Goal: Task Accomplishment & Management: Manage account settings

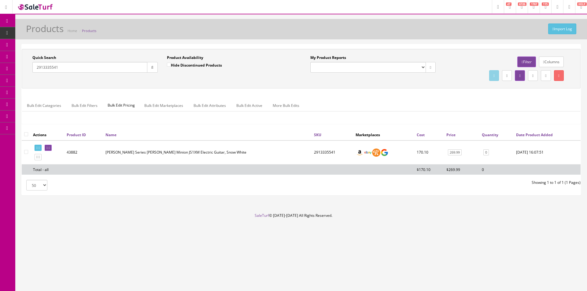
click at [424, 42] on div "Import Log Products Home Products Quick Search 2913335541 Date From Product Ava…" at bounding box center [300, 116] width 571 height 194
drag, startPoint x: 424, startPoint y: 42, endPoint x: 483, endPoint y: 60, distance: 61.7
click at [429, 44] on div "Import Log Products Home Products Quick Search 2913335541 Date From Product Ava…" at bounding box center [300, 116] width 571 height 194
click at [392, 272] on div "Research Trends Trending on Ebay Google Trends Amazon Insights (Login Before Cl…" at bounding box center [293, 145] width 587 height 291
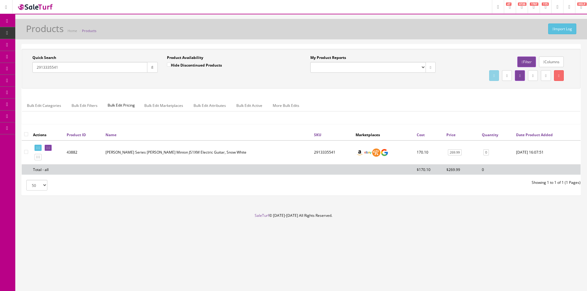
click at [388, 80] on div "My Product Reports Amazon FMIC Audit Market Errors (InStock) Marketplace Errors…" at bounding box center [440, 68] width 278 height 27
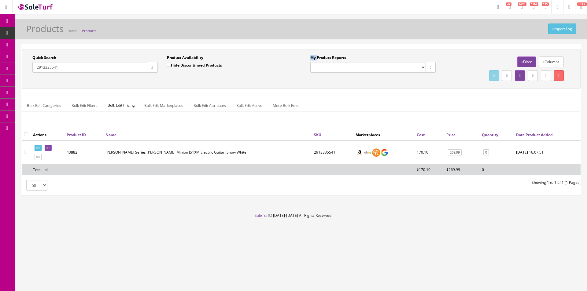
click at [388, 80] on div "My Product Reports Amazon FMIC Audit Market Errors (InStock) Marketplace Errors…" at bounding box center [440, 68] width 278 height 27
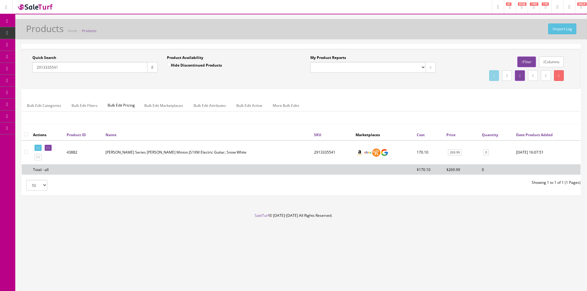
click at [388, 80] on div "My Product Reports Amazon FMIC Audit Market Errors (InStock) Marketplace Errors…" at bounding box center [440, 68] width 278 height 27
click at [390, 83] on div "Quick Search 2913335541 Date From Product Availability Hide Discontinued Produc…" at bounding box center [301, 69] width 558 height 40
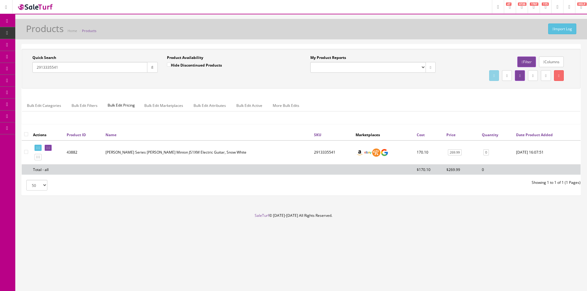
click at [390, 81] on div "My Product Reports Amazon FMIC Audit Market Errors (InStock) Marketplace Errors…" at bounding box center [440, 68] width 278 height 27
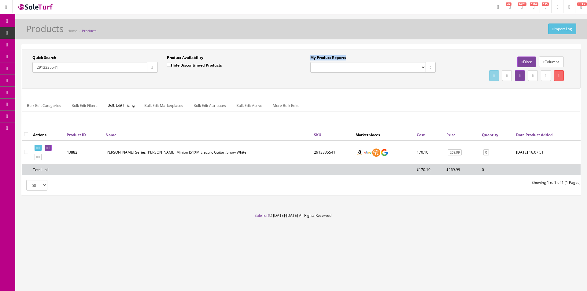
click at [390, 81] on div "My Product Reports Amazon FMIC Audit Market Errors (InStock) Marketplace Errors…" at bounding box center [440, 68] width 278 height 27
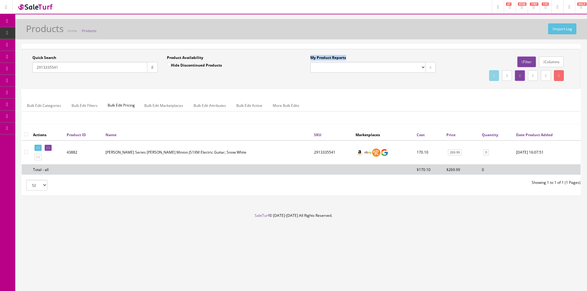
click at [390, 81] on div "My Product Reports Amazon FMIC Audit Market Errors (InStock) Marketplace Errors…" at bounding box center [440, 68] width 278 height 27
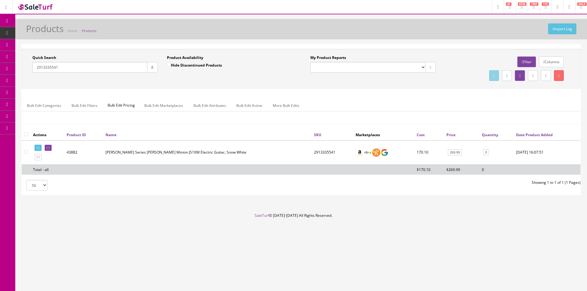
click at [390, 81] on div "My Product Reports Amazon FMIC Audit Market Errors (InStock) Marketplace Errors…" at bounding box center [440, 68] width 278 height 27
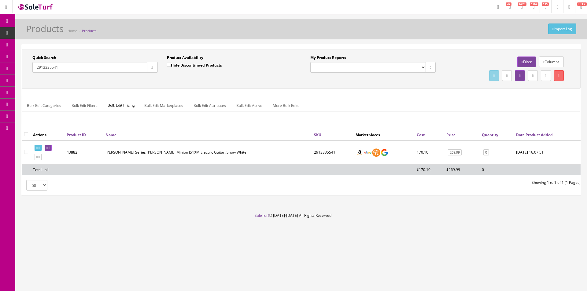
click at [390, 81] on div "My Product Reports Amazon FMIC Audit Market Errors (InStock) Marketplace Errors…" at bounding box center [440, 68] width 278 height 27
click at [391, 79] on div "My Product Reports Amazon FMIC Audit Market Errors (InStock) Marketplace Errors…" at bounding box center [440, 68] width 278 height 27
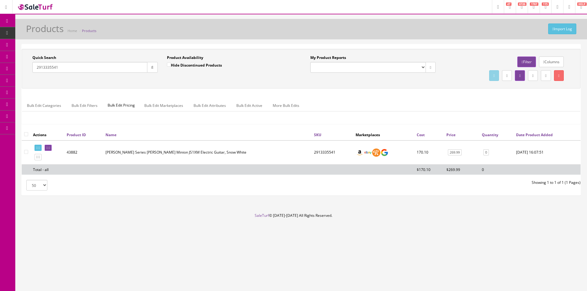
click at [57, 72] on input "2913335541" at bounding box center [89, 67] width 115 height 11
click at [295, 91] on div "Quick Search LM-549E-BKM Date From Product Availability Hide Discontinued Produ…" at bounding box center [301, 89] width 558 height 80
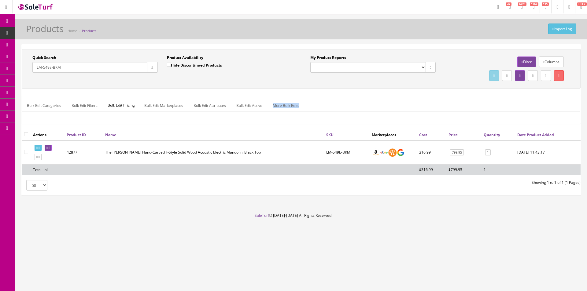
click at [295, 91] on div "Quick Search LM-549E-BKM Date From Product Availability Hide Discontinued Produ…" at bounding box center [301, 89] width 558 height 80
click at [328, 154] on td "LM-549E-BKM" at bounding box center [347, 153] width 46 height 24
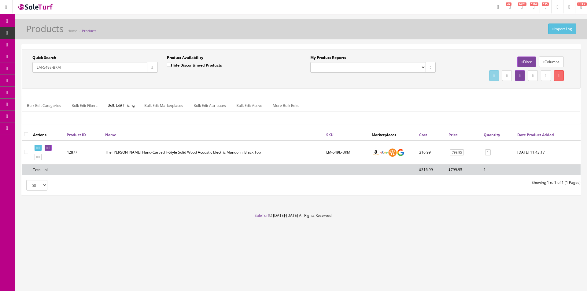
click at [337, 153] on td "LM-549E-BKM" at bounding box center [347, 153] width 46 height 24
click at [350, 153] on td "LM-549E-BKM" at bounding box center [347, 153] width 46 height 24
click at [345, 152] on td "LM-549E-BKM" at bounding box center [347, 153] width 46 height 24
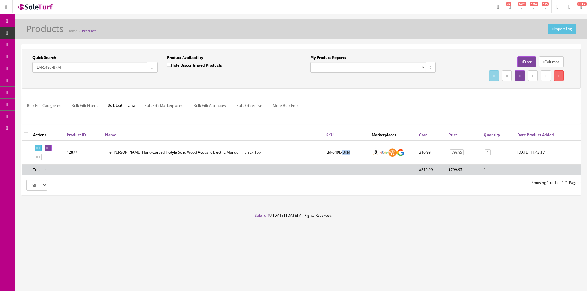
click at [345, 152] on td "LM-549E-BKM" at bounding box center [347, 153] width 46 height 24
click at [371, 211] on div "Import Log Products Home Products Quick Search LM-549E-BKM Date From Product Av…" at bounding box center [300, 116] width 571 height 194
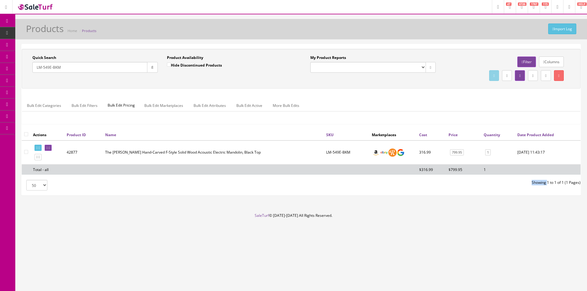
click at [371, 211] on div "Import Log Products Home Products Quick Search LM-549E-BKM Date From Product Av…" at bounding box center [300, 116] width 571 height 194
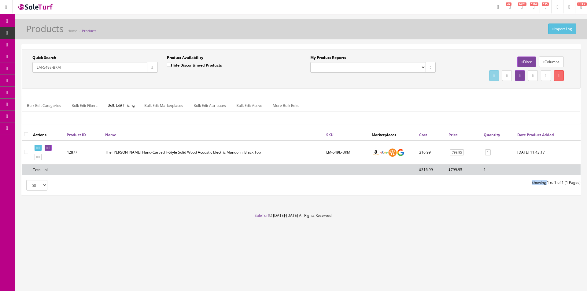
click at [371, 211] on div "Import Log Products Home Products Quick Search LM-549E-BKM Date From Product Av…" at bounding box center [300, 116] width 571 height 194
click at [524, 186] on div "50 50 100 250 500 Showing 1 to 1 of 1 (1 Pages)" at bounding box center [301, 185] width 568 height 11
click at [524, 187] on div "50 50 100 250 500 Showing 1 to 1 of 1 (1 Pages)" at bounding box center [301, 185] width 568 height 11
click at [523, 187] on div "50 50 100 250 500 Showing 1 to 1 of 1 (1 Pages)" at bounding box center [301, 185] width 568 height 11
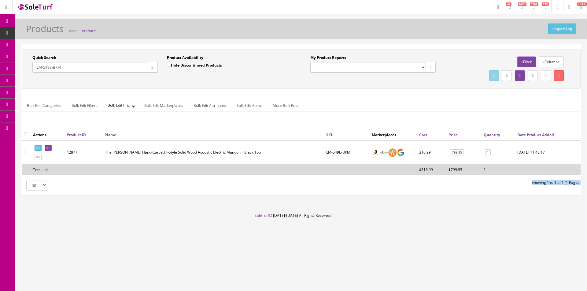
click at [523, 187] on div "50 50 100 250 500 Showing 1 to 1 of 1 (1 Pages)" at bounding box center [301, 185] width 568 height 11
drag, startPoint x: 523, startPoint y: 187, endPoint x: 527, endPoint y: 45, distance: 142.1
click at [523, 187] on div "50 50 100 250 500 Showing 1 to 1 of 1 (1 Pages)" at bounding box center [301, 185] width 568 height 11
click at [468, 57] on div "Columns Filter" at bounding box center [507, 62] width 125 height 14
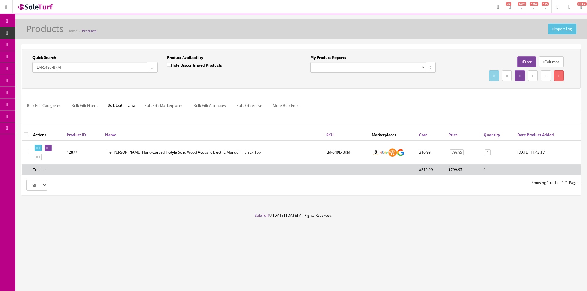
click at [468, 57] on div "Columns Filter" at bounding box center [507, 62] width 125 height 14
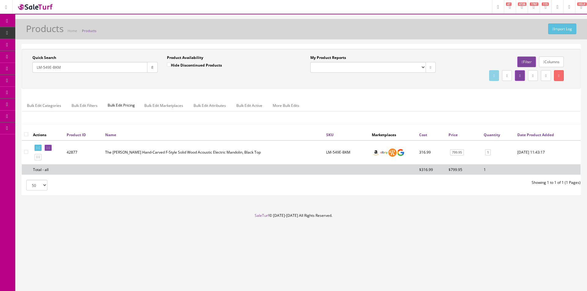
click at [468, 57] on div "Columns Filter" at bounding box center [507, 62] width 125 height 14
click at [460, 26] on div "Import Log Products Home Products" at bounding box center [301, 31] width 562 height 15
click at [86, 73] on div "Quick Search LM-549E-BKM Date From" at bounding box center [95, 66] width 134 height 22
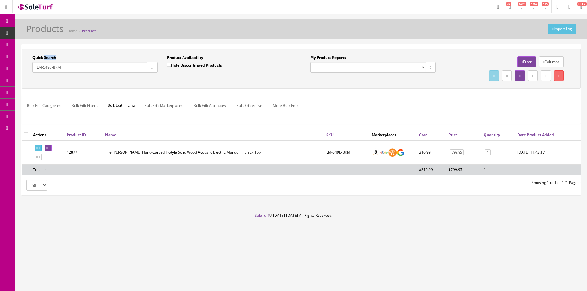
click at [86, 73] on div "LM-549E-BKM" at bounding box center [94, 67] width 125 height 11
click at [86, 69] on input "LM-549E-BKM" at bounding box center [89, 67] width 115 height 11
type input "Polytune"
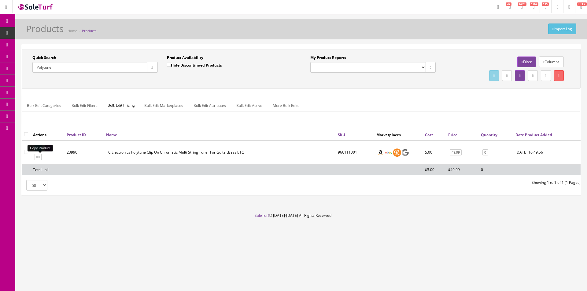
click at [37, 158] on icon at bounding box center [36, 157] width 1 height 3
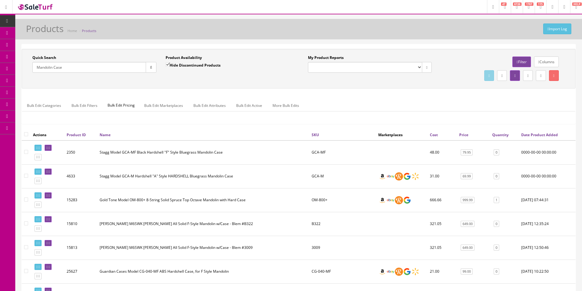
click at [94, 65] on input "Mandolin Case" at bounding box center [89, 67] width 114 height 11
click at [94, 64] on input "Mandolin Case" at bounding box center [89, 67] width 114 height 11
click at [91, 66] on input "Mandolin Case" at bounding box center [89, 67] width 114 height 11
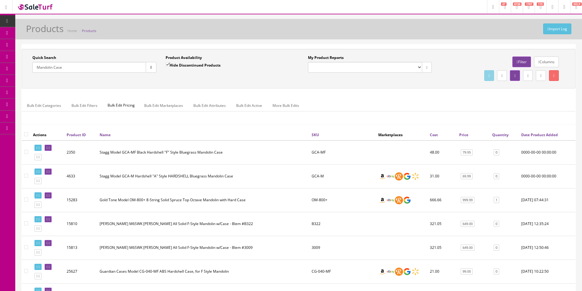
click at [91, 66] on input "Mandolin Case" at bounding box center [89, 67] width 114 height 11
click at [91, 67] on input "Mandolin Case" at bounding box center [89, 67] width 114 height 11
type input "polytune"
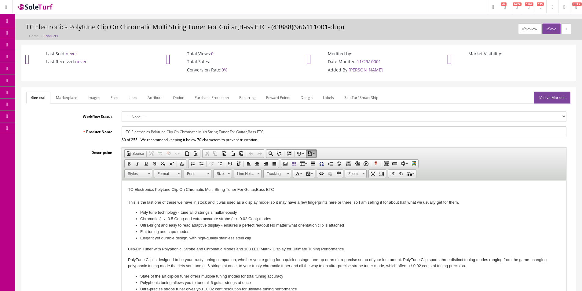
click at [299, 130] on input "TC Electronics Polytune Clip On Chromatic Multi String Tuner For Guitar,Bass ETC" at bounding box center [344, 131] width 445 height 11
click at [179, 131] on input "TC Electronics Polytune" at bounding box center [344, 131] width 445 height 11
type input "TC Electronics Polytune Poly-Chromatic Guitar Tuner Pedal"
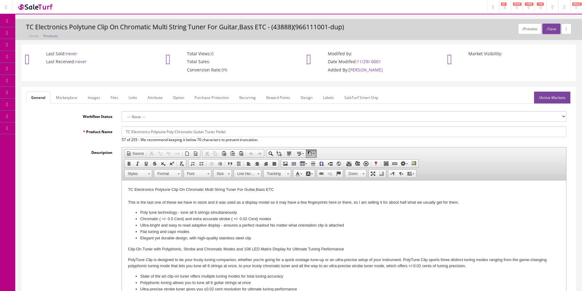
click at [65, 94] on link "Marketplace" at bounding box center [66, 98] width 31 height 12
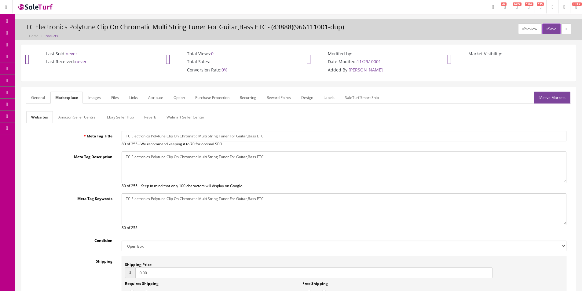
click at [156, 134] on input "TC Electronics Polytune Clip On Chromatic Multi String Tuner For Guitar,Bass ETC" at bounding box center [344, 136] width 445 height 11
paste input "Poly-Chromatic Guitar Tuner Pedal"
type input "TC Electronics Polytune Poly-Chromatic Guitar Tuner Pedal"
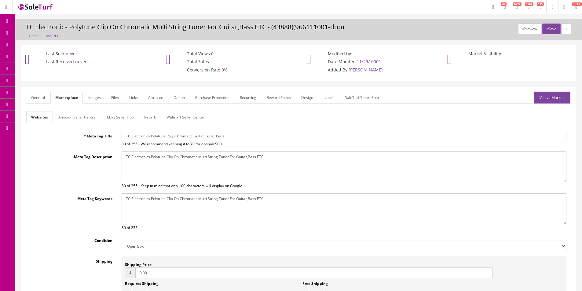
click at [169, 166] on textarea "TC Electronics Polytune Clip On Chromatic Multi String Tuner For Guitar,Bass ETC" at bounding box center [344, 168] width 445 height 32
paste textarea "Poly-Chromatic Guitar Tuner Pedal"
type textarea "TC Electronics Polytune Poly-Chromatic Guitar Tuner Pedal"
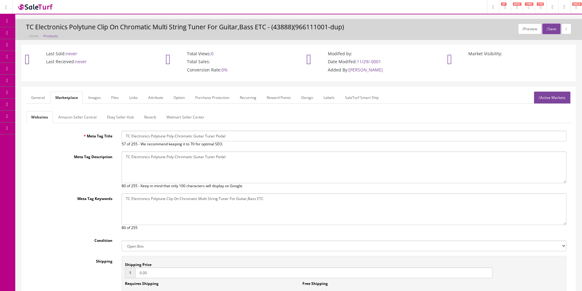
click at [182, 202] on textarea "TC Electronics Polytune Clip On Chromatic Multi String Tuner For Guitar,Bass ETC" at bounding box center [344, 209] width 445 height 32
paste textarea "Poly-Chromatic Guitar Tuner Pedal"
type textarea "TC Electronics Polytune Poly-Chromatic Guitar Tuner Pedal"
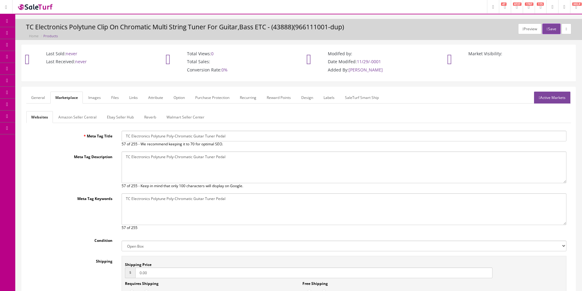
click at [162, 244] on select "New Used B Stock Open Box Re-Packed" at bounding box center [344, 246] width 445 height 11
select select "Used"
click at [122, 241] on select "New Used B Stock Open Box Re-Packed" at bounding box center [344, 246] width 445 height 11
click at [145, 268] on input "0.00" at bounding box center [313, 273] width 357 height 11
click at [145, 269] on input "0.00" at bounding box center [313, 273] width 357 height 11
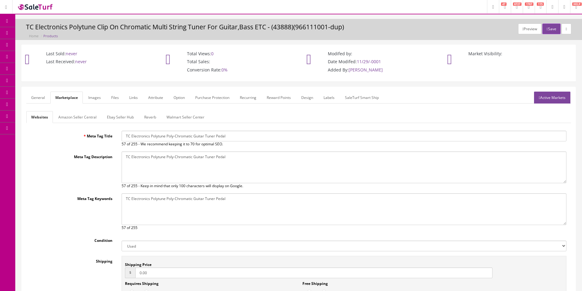
click at [145, 269] on input "0.00" at bounding box center [313, 273] width 357 height 11
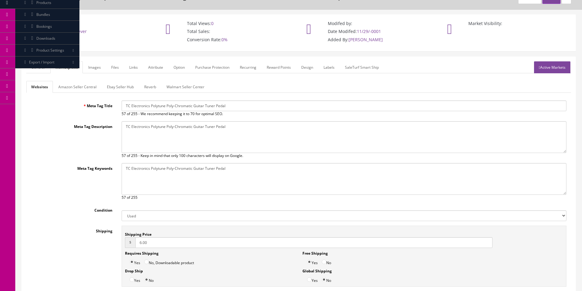
scroll to position [31, 0]
type input "6.00"
click at [328, 262] on label "No" at bounding box center [326, 260] width 9 height 9
click at [326, 262] on input "No" at bounding box center [324, 261] width 5 height 5
radio input "true"
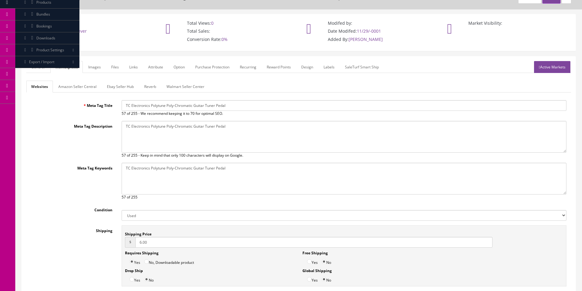
click at [45, 68] on link "General" at bounding box center [38, 67] width 24 height 12
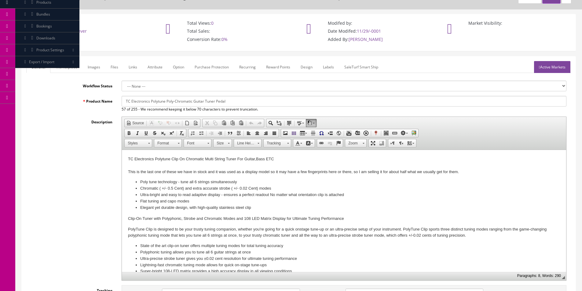
click at [273, 165] on div at bounding box center [344, 166] width 432 height 6
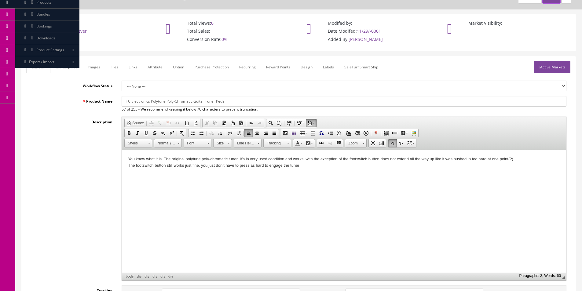
click at [273, 166] on div "You know what it is. The original polytune poly-chromatic tuner. It ’s in very …" at bounding box center [344, 162] width 432 height 13
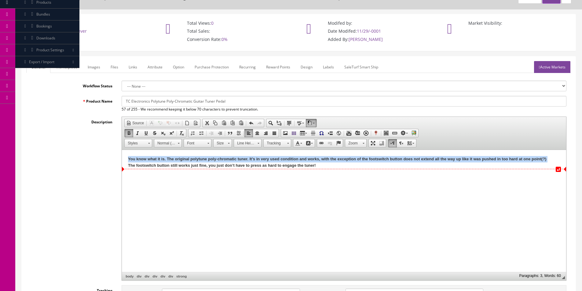
click at [222, 165] on strong "You know what it is. The original polytune poly-chromatic tuner. It’s in very u…" at bounding box center [337, 162] width 418 height 11
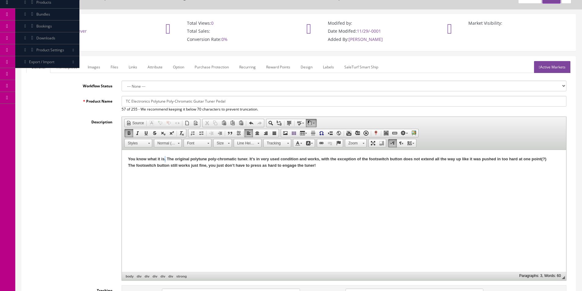
click at [165, 158] on strong "You know what it is. The original polytune poly-chromatic tuner. It’s in very u…" at bounding box center [337, 162] width 418 height 11
click at [247, 160] on strong "You know what it is! The original polytune poly-chromatic tuner. It’s in very u…" at bounding box center [337, 162] width 419 height 11
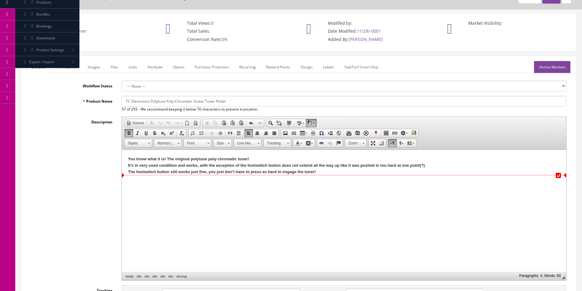
click at [197, 167] on strong "It’s in very used condition and works, with the exception of the footswitch but…" at bounding box center [276, 168] width 297 height 11
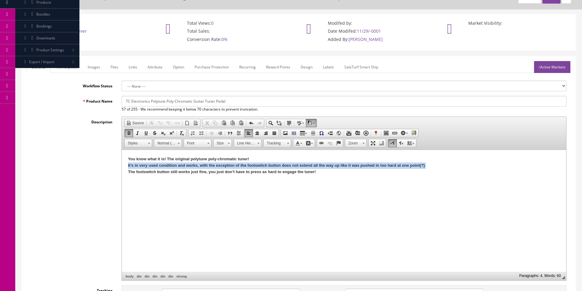
click at [197, 167] on strong "It’s in very used condition and works, with the exception of the footswitch but…" at bounding box center [276, 168] width 297 height 11
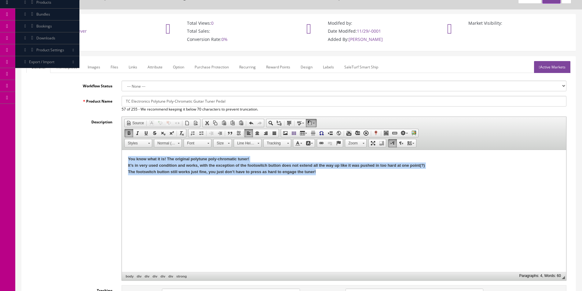
copy div "You know what it is! The original polytune poly-chromatic tuner! It’s in very u…"
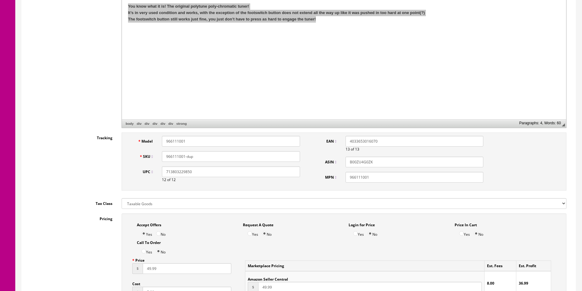
click at [191, 140] on input "966111001" at bounding box center [231, 141] width 138 height 11
type input "POLYTUNE"
type input "POLYTUNE-USED"
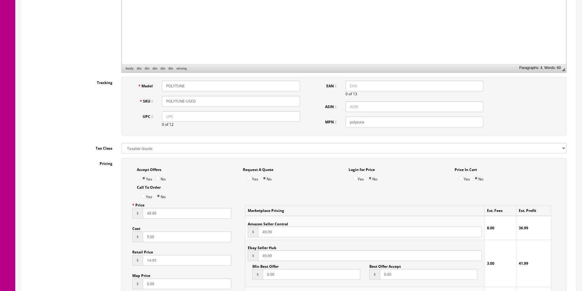
scroll to position [306, 0]
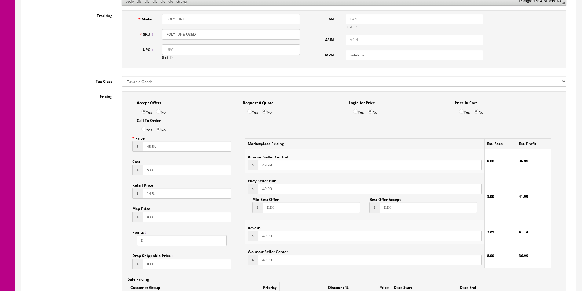
type input "polytune"
click at [168, 172] on input "5.00" at bounding box center [187, 170] width 89 height 11
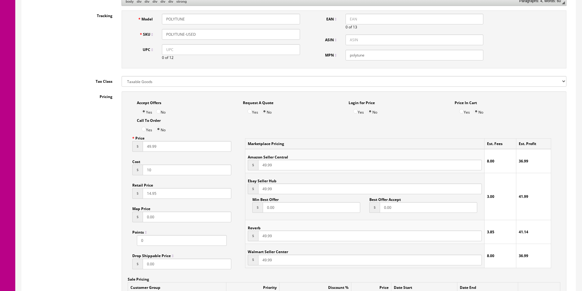
type input "10"
click at [180, 147] on input "49.99" at bounding box center [187, 146] width 89 height 11
click at [189, 146] on input "29.95" at bounding box center [187, 146] width 89 height 11
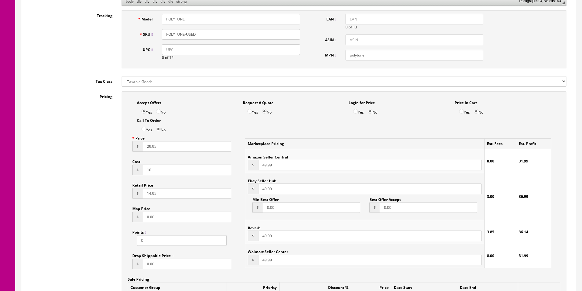
click at [189, 146] on input "29.95" at bounding box center [187, 146] width 89 height 11
click at [193, 144] on input "34.95" at bounding box center [187, 146] width 89 height 11
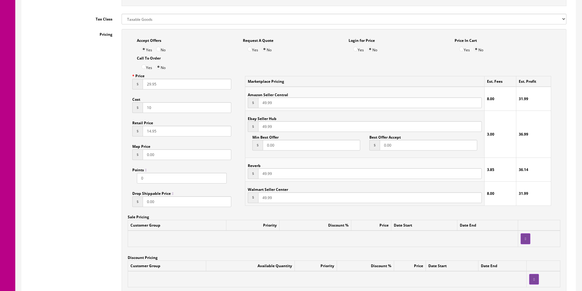
scroll to position [367, 0]
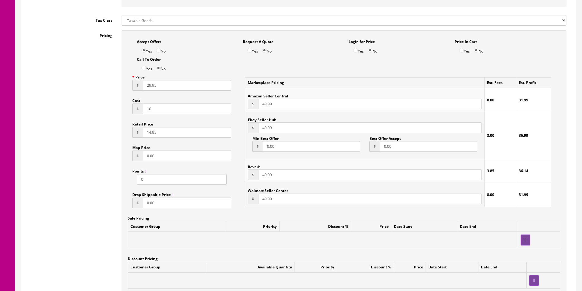
click at [178, 85] on input "29.95" at bounding box center [187, 85] width 89 height 11
type input "34.95"
click at [269, 105] on input "49.99" at bounding box center [370, 104] width 224 height 11
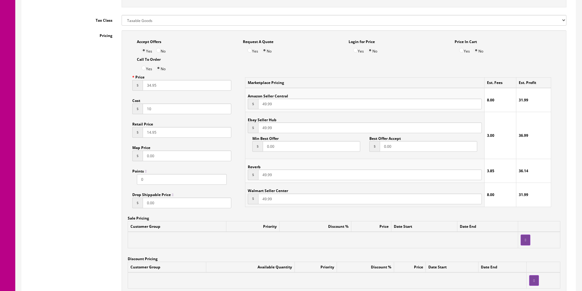
click at [269, 105] on input "49.99" at bounding box center [370, 104] width 224 height 11
paste input "34.95"
type input "34.95"
paste input "34.95"
type input "34.95"
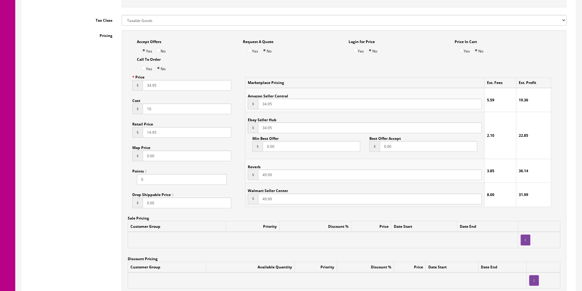
paste input "34.95"
type input "34.95"
paste input "34.95"
type input "34.95"
click at [97, 120] on div "Pricing Accept Offers Yes No Request A Quote Yes No Login for Price Yes No Pric…" at bounding box center [298, 168] width 545 height 276
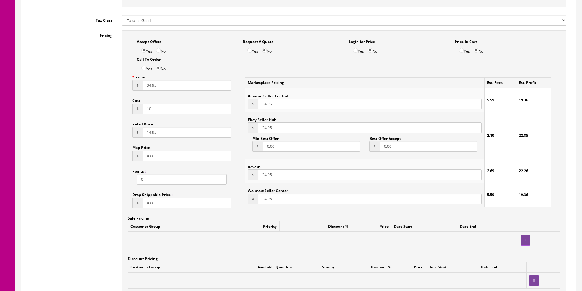
click at [161, 109] on input "10" at bounding box center [187, 109] width 89 height 11
type input "15"
click at [292, 144] on input "0.00" at bounding box center [311, 146] width 97 height 11
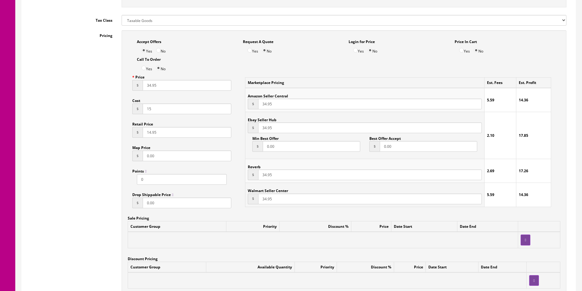
click at [292, 144] on input "0.00" at bounding box center [311, 146] width 97 height 11
type input "29"
click at [391, 143] on input "32" at bounding box center [428, 146] width 97 height 11
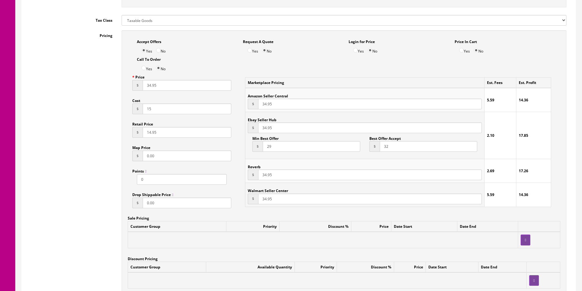
click at [391, 143] on input "32" at bounding box center [428, 146] width 97 height 11
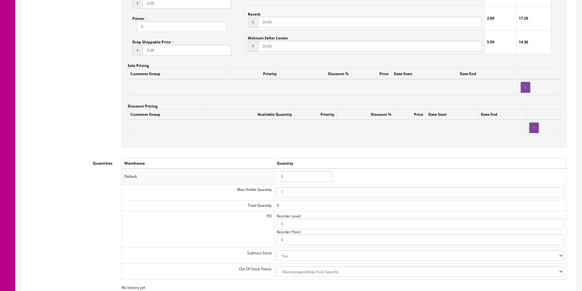
type input "33"
click at [290, 177] on input "0" at bounding box center [305, 176] width 56 height 11
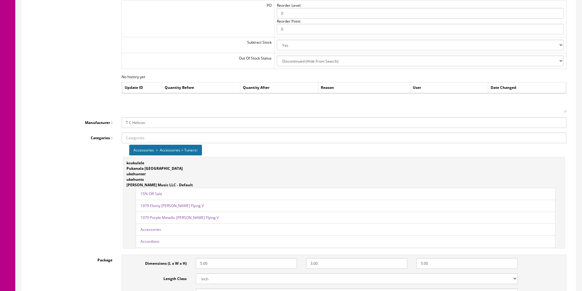
scroll to position [764, 0]
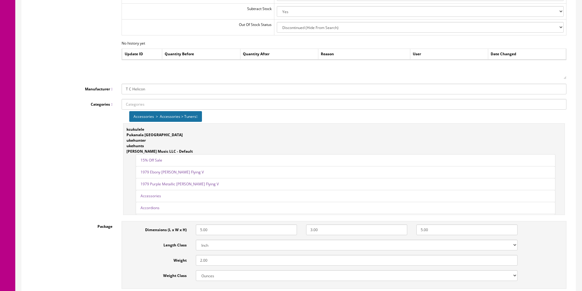
type input "1"
click at [141, 88] on input "T C Helicon" at bounding box center [344, 89] width 445 height 11
click at [153, 108] on link "TC Electronics" at bounding box center [146, 107] width 48 height 7
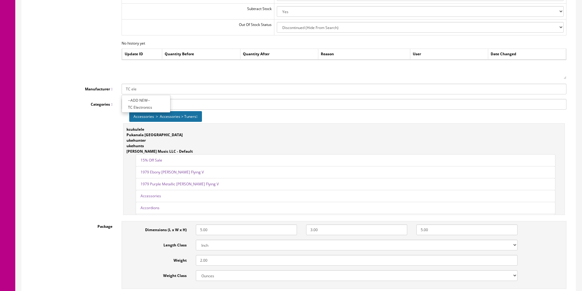
type input "TC Electronics"
click at [215, 261] on input "2.00" at bounding box center [357, 260] width 322 height 11
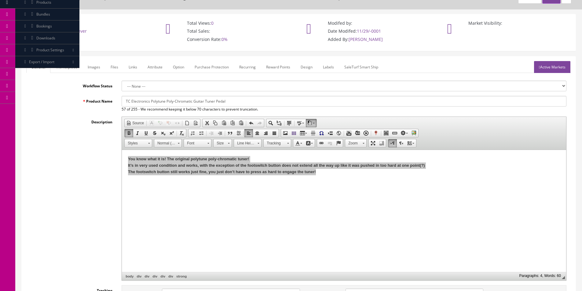
scroll to position [0, 0]
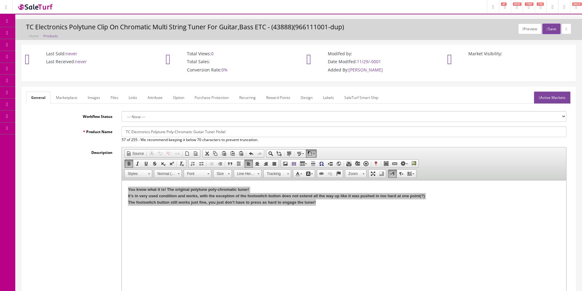
type input "6"
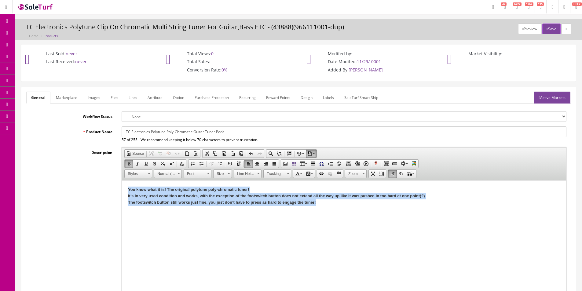
click at [200, 190] on strong "You know what it is! The original polytune poly-chromatic tuner!" at bounding box center [188, 189] width 121 height 5
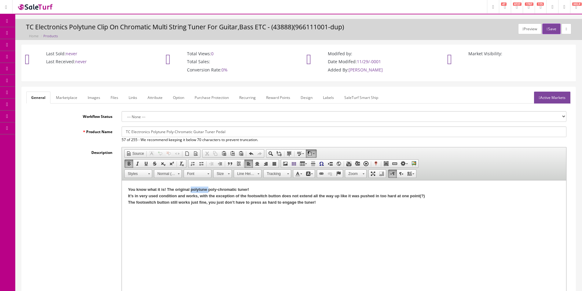
click at [200, 190] on strong "You know what it is! The original polytune poly-chromatic tuner!" at bounding box center [188, 189] width 121 height 5
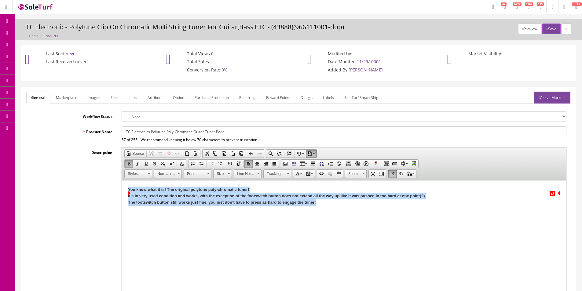
copy div "You know what it is! The original polytune poly-chromatic tuner! It’s in very u…"
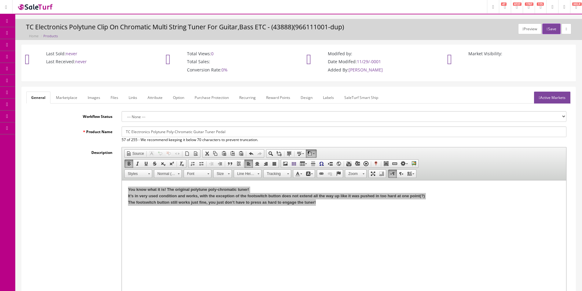
click at [71, 93] on link "Marketplace" at bounding box center [66, 98] width 31 height 12
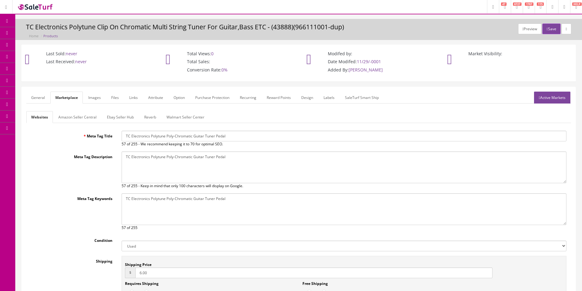
click at [78, 120] on link "Amazon Seller Central" at bounding box center [77, 117] width 48 height 12
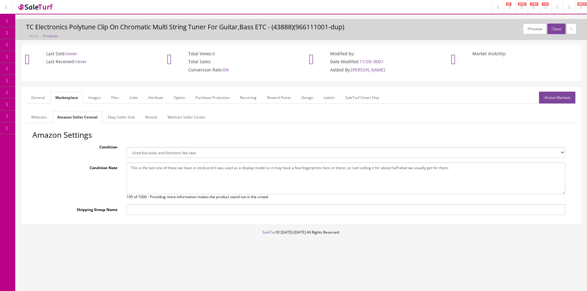
click at [183, 170] on textarea "This is the last one of these we have in stock and it was used as a display mod…" at bounding box center [345, 179] width 438 height 32
paste textarea "You know what it is! The original polytune poly-chromatic tuner! It’s in very u…"
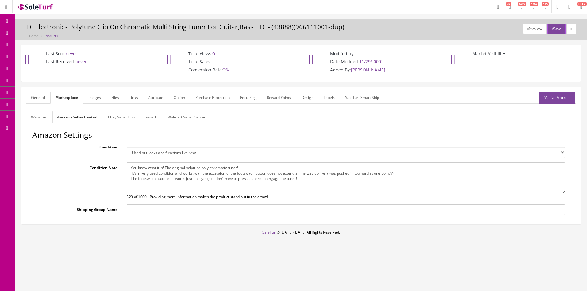
type textarea "You know what it is! The original polytune poly-chromatic tuner! It’s in very u…"
click at [170, 148] on select "Brand new item, unused, in original packaging. New item, but packaging has been…" at bounding box center [345, 152] width 438 height 11
click at [170, 149] on select "Brand new item, unused, in original packaging. New item, but packaging has been…" at bounding box center [345, 152] width 438 height 11
drag, startPoint x: 170, startPoint y: 149, endPoint x: 170, endPoint y: 153, distance: 4.0
click at [170, 149] on select "Brand new item, unused, in original packaging. New item, but packaging has been…" at bounding box center [345, 152] width 438 height 11
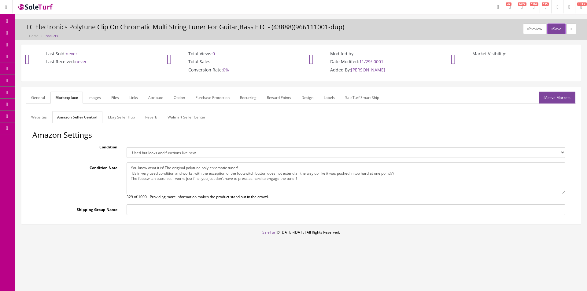
select select "used_good"
click at [126, 147] on select "Brand new item, unused, in original packaging. New item, but packaging has been…" at bounding box center [345, 152] width 438 height 11
click at [123, 109] on form "General Marketplace Images Files Links Attribute Option Purchase Protection Rec…" at bounding box center [300, 156] width 549 height 128
click at [123, 115] on link "Ebay Seller Hub" at bounding box center [121, 117] width 37 height 12
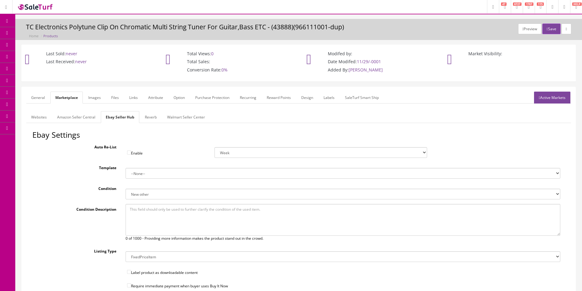
click at [174, 219] on textarea at bounding box center [343, 220] width 435 height 32
paste textarea "You know what it is! The original polytune poly-chromatic tuner! It’s in very u…"
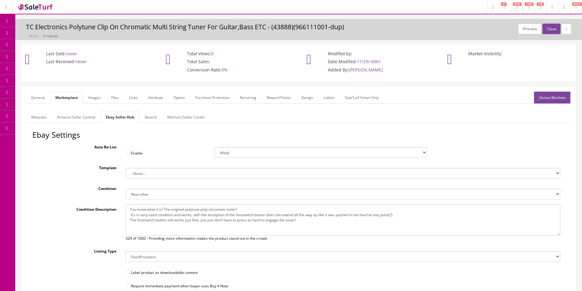
type textarea "You know what it is! The original polytune poly-chromatic tuner! It’s in very u…"
click at [164, 197] on select "New New other New with defects Manufacturer refurbished Seller refurbished Used…" at bounding box center [343, 194] width 435 height 11
select select "3000"
click at [126, 189] on select "New New other New with defects Manufacturer refurbished Seller refurbished Used…" at bounding box center [343, 194] width 435 height 11
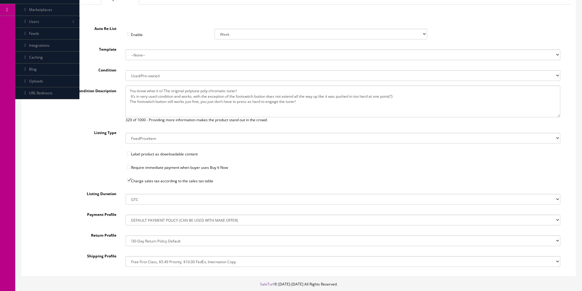
scroll to position [152, 0]
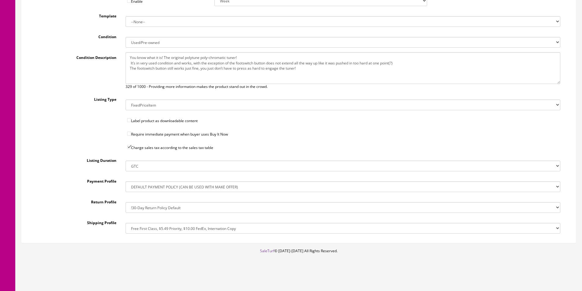
click at [166, 232] on select "!$28.50 FedEx, Priority $65.00 No International !$28.50 FedEx, Priority $65.00 …" at bounding box center [343, 228] width 435 height 11
select select "228104746017"
click at [126, 223] on select "!$28.50 FedEx, Priority $65.00 No International !$28.50 FedEx, Priority $65.00 …" at bounding box center [343, 228] width 435 height 11
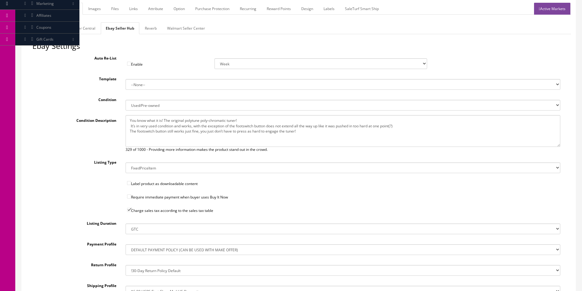
scroll to position [0, 0]
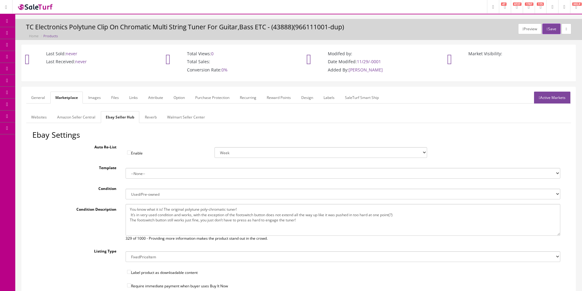
click at [155, 121] on link "Reverb" at bounding box center [151, 117] width 22 height 12
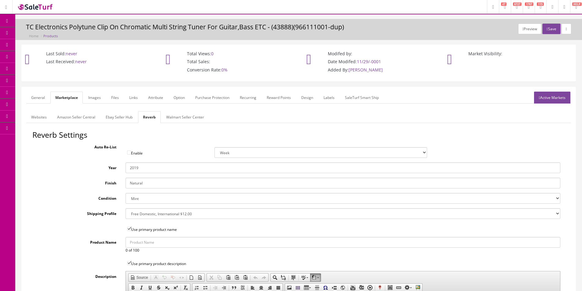
click at [144, 199] on select "Brand New Mint Excellent Very Good Good Fair Poor B-Stock Non Functioning" at bounding box center [343, 198] width 435 height 11
select select "f7a3f48c-972a-44c6-b01a-0cd27488d3f6"
click at [126, 193] on select "Brand New Mint Excellent Very Good Good Fair Poor B-Stock Non Functioning" at bounding box center [343, 198] width 435 height 11
click at [162, 214] on select "--- None --- $3.49 USPS Shipping MH INSURED $20000 GUITAR MH INSURED $11000 GUI…" at bounding box center [343, 213] width 435 height 11
select select "85066"
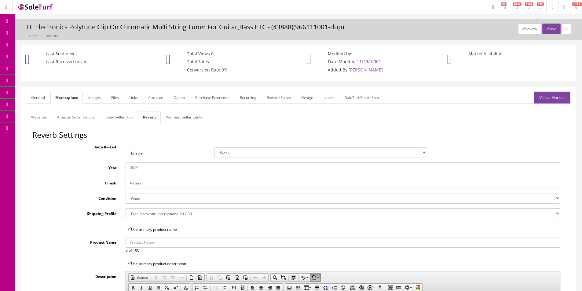
click at [126, 208] on select "--- None --- $3.49 USPS Shipping MH INSURED $20000 GUITAR MH INSURED $11000 GUI…" at bounding box center [343, 213] width 435 height 11
click at [145, 181] on input "Natural" at bounding box center [343, 183] width 435 height 11
click at [141, 170] on input "2019" at bounding box center [343, 168] width 435 height 11
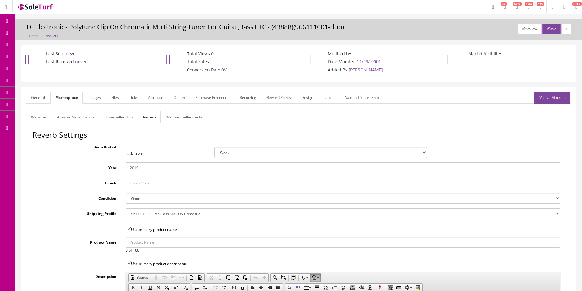
click at [141, 170] on input "2019" at bounding box center [343, 168] width 435 height 11
click at [101, 97] on link "Images" at bounding box center [94, 98] width 22 height 12
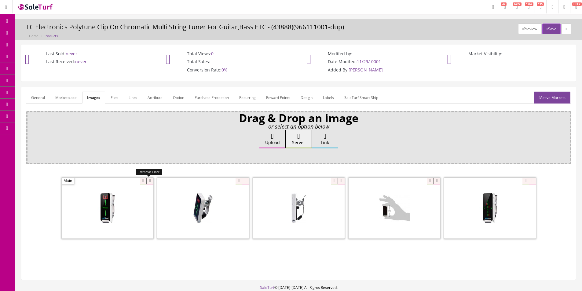
click at [149, 182] on icon at bounding box center [149, 181] width 7 height 7
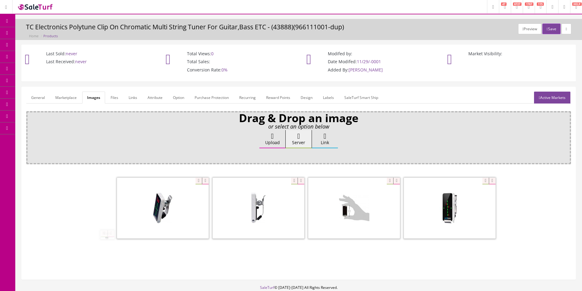
click at [149, 182] on span at bounding box center [163, 208] width 92 height 61
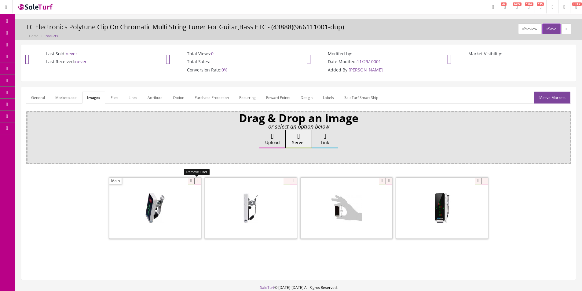
click at [198, 181] on icon at bounding box center [197, 181] width 7 height 7
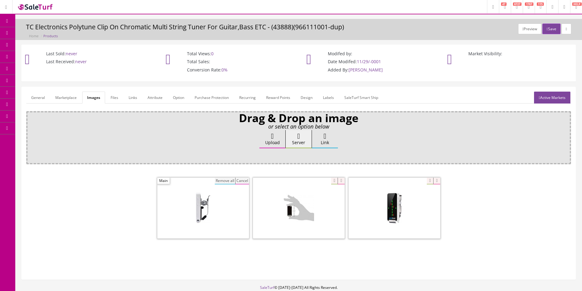
drag, startPoint x: 233, startPoint y: 185, endPoint x: 224, endPoint y: 185, distance: 9.2
click at [224, 185] on button "Remove all" at bounding box center [225, 181] width 20 height 7
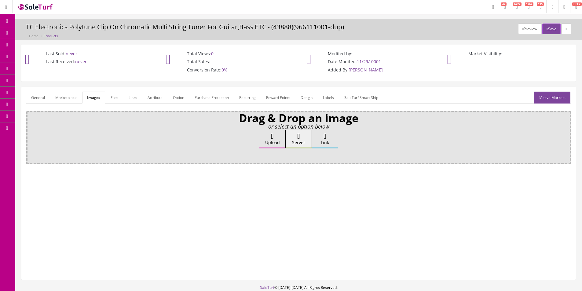
click at [269, 143] on label "Upload" at bounding box center [272, 139] width 26 height 18
click at [31, 136] on input "Upload" at bounding box center [31, 133] width 0 height 6
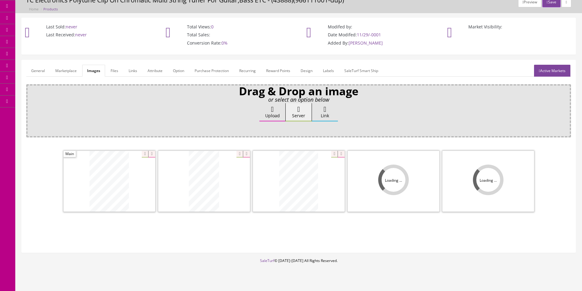
scroll to position [37, 0]
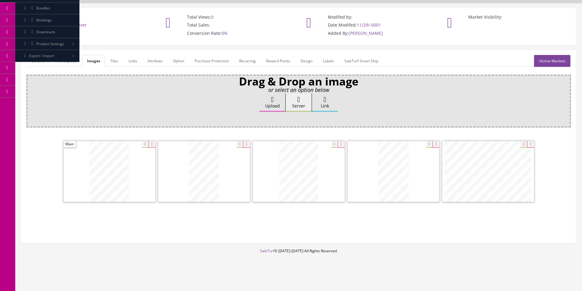
click at [156, 64] on link "Attribute" at bounding box center [155, 61] width 25 height 12
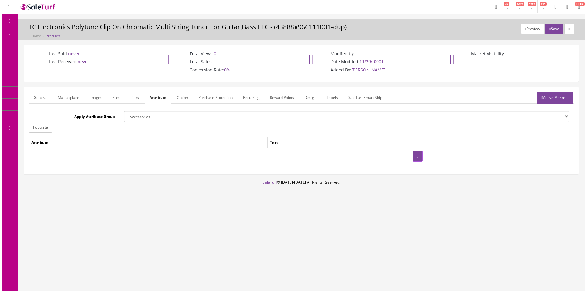
scroll to position [0, 0]
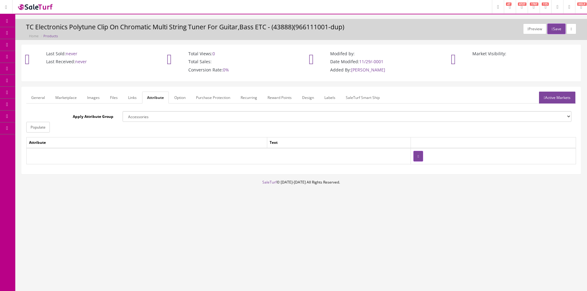
click at [545, 96] on link "Active Markets" at bounding box center [557, 98] width 36 height 12
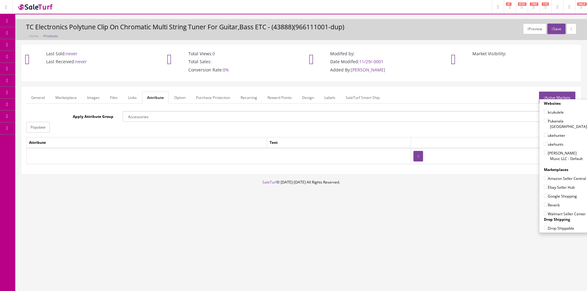
click at [548, 151] on label "[PERSON_NAME] Music LLC - Default" at bounding box center [565, 156] width 43 height 12
click at [547, 151] on input"] "[PERSON_NAME] Music LLC - Default" at bounding box center [546, 153] width 4 height 4
checkbox input"] "true"
click at [551, 186] on label "Ebay Seller Hub" at bounding box center [559, 187] width 31 height 6
click at [547, 186] on input"] "Ebay Seller Hub" at bounding box center [546, 187] width 4 height 4
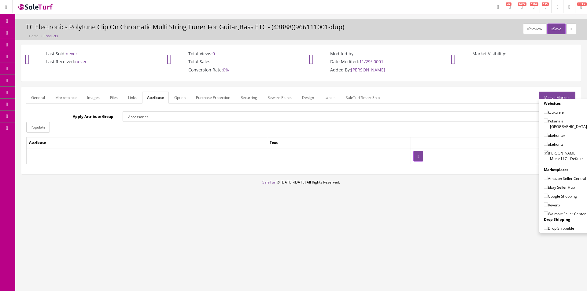
checkbox input"] "true"
click at [551, 195] on label "Google Shopping" at bounding box center [560, 196] width 33 height 6
click at [547, 195] on input"] "Google Shopping" at bounding box center [546, 196] width 4 height 4
checkbox input"] "true"
click at [548, 203] on label "Reverb" at bounding box center [552, 205] width 16 height 6
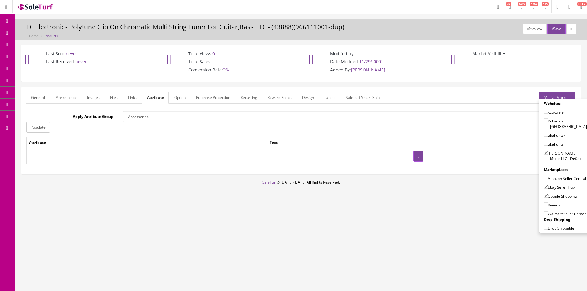
click at [547, 203] on input"] "Reverb" at bounding box center [546, 205] width 4 height 4
checkbox input"] "true"
click at [551, 29] on icon "button" at bounding box center [551, 29] width 1 height 4
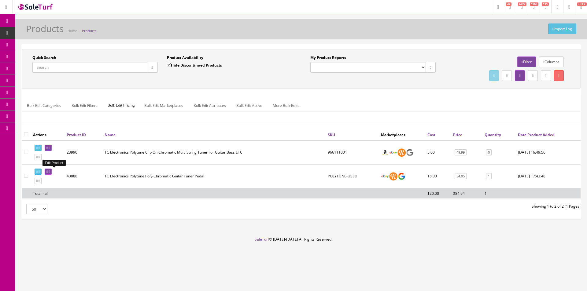
click at [50, 171] on icon at bounding box center [49, 171] width 1 height 3
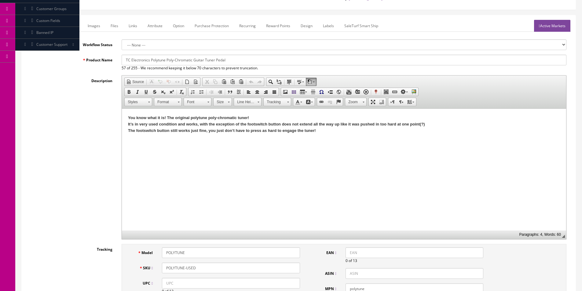
scroll to position [61, 0]
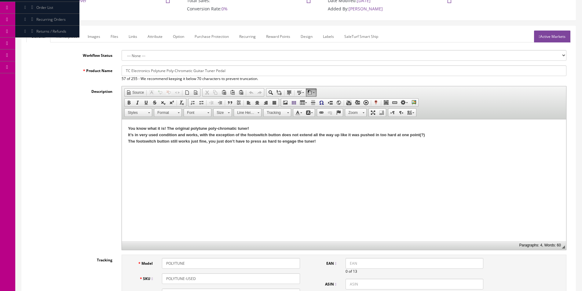
drag, startPoint x: 335, startPoint y: 38, endPoint x: 139, endPoint y: 79, distance: 199.8
click at [335, 38] on link "Labels" at bounding box center [328, 37] width 21 height 12
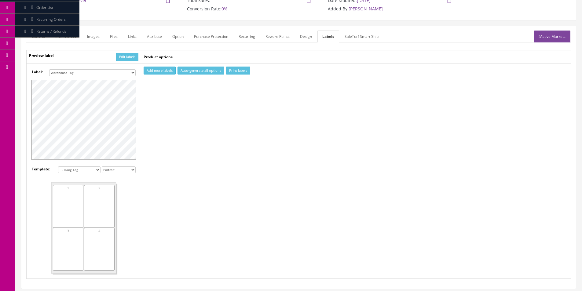
drag, startPoint x: 121, startPoint y: 73, endPoint x: 116, endPoint y: 75, distance: 5.6
click at [121, 72] on select "Small Label 2 x 1 Label Shoe label 100 barcodes Dymo Label 2 X 1 Sticker Labels…" at bounding box center [92, 72] width 86 height 7
select select "2"
click at [49, 69] on select "Small Label 2 x 1 Label Shoe label 100 barcodes Dymo Label 2 X 1 Sticker Labels…" at bounding box center [92, 72] width 86 height 7
click at [88, 172] on select "8 labels [PERSON_NAME] 63.5 x 72 [PERSON_NAME] 63.5 x 38.1 100 labels Dymo 1135…" at bounding box center [79, 170] width 42 height 7
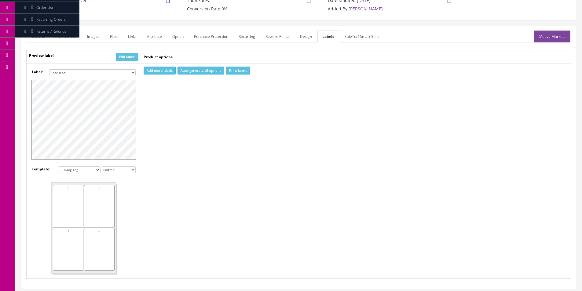
click at [88, 171] on select "8 labels Avery 63.5 x 72 Avery 63.5 x 38.1 100 labels Dymo 11356 (89x41) L - Ha…" at bounding box center [79, 170] width 42 height 7
click at [88, 168] on select "8 labels Avery 63.5 x 72 Avery 63.5 x 38.1 100 labels Dymo 11356 (89x41) L - Ha…" at bounding box center [79, 170] width 42 height 7
select select "1"
click at [58, 167] on select "8 labels Avery 63.5 x 72 Avery 63.5 x 38.1 100 labels Dymo 11356 (89x41) L - Ha…" at bounding box center [79, 170] width 42 height 7
click at [78, 195] on div "1" at bounding box center [68, 195] width 31 height 21
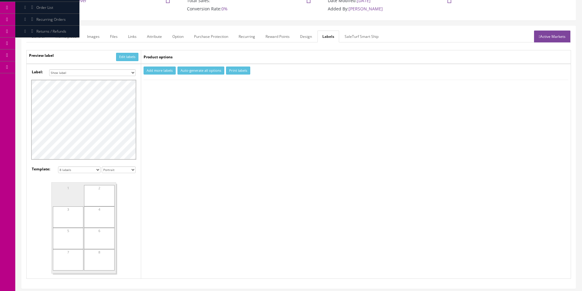
click at [159, 74] on button "Add more labels" at bounding box center [160, 71] width 32 height 8
click at [153, 92] on input "number" at bounding box center [159, 89] width 31 height 7
type input "1"
click at [244, 66] on td "Add more labels Auto-generate all options Print labels 1 Custom Text" at bounding box center [356, 171] width 430 height 215
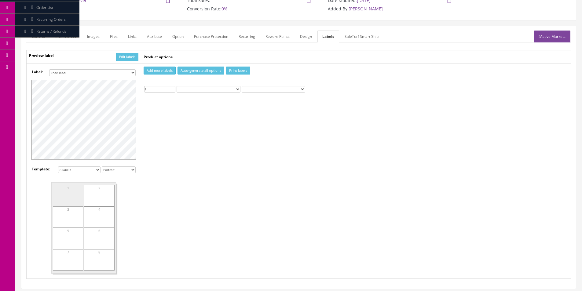
click at [243, 69] on button "Print labels" at bounding box center [238, 71] width 24 height 8
click at [94, 75] on select "Small Label 2 x 1 Label Shoe label 100 barcodes Dymo Label 2 X 1 Sticker Labels…" at bounding box center [92, 72] width 86 height 7
select select "9"
click at [49, 69] on select "Small Label 2 x 1 Label Shoe label 100 barcodes Dymo Label 2 X 1 Sticker Labels…" at bounding box center [92, 72] width 86 height 7
click at [229, 74] on button "Print labels" at bounding box center [238, 71] width 24 height 8
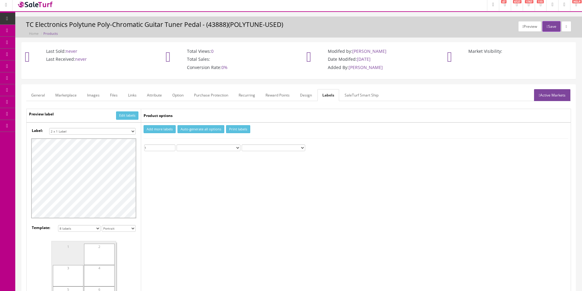
scroll to position [0, 0]
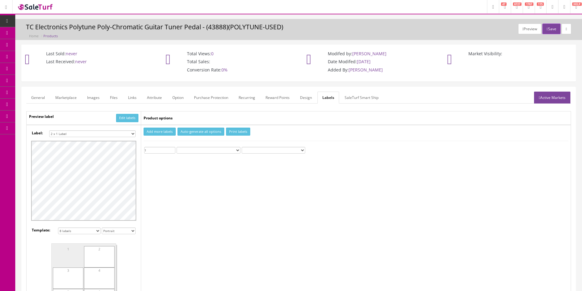
click at [56, 33] on link "Products" at bounding box center [47, 33] width 64 height 12
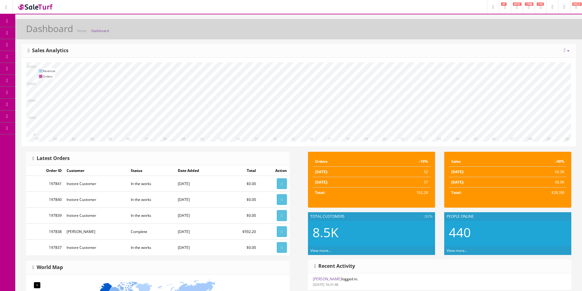
drag, startPoint x: 44, startPoint y: 34, endPoint x: 44, endPoint y: 1, distance: 32.4
click at [44, 34] on span "Products" at bounding box center [43, 32] width 15 height 5
click at [160, 29] on div "Dashboard Home Dashboard" at bounding box center [299, 31] width 558 height 15
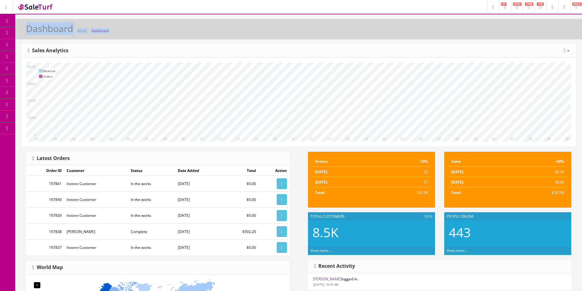
click at [160, 29] on div "Dashboard Home Dashboard" at bounding box center [299, 31] width 558 height 15
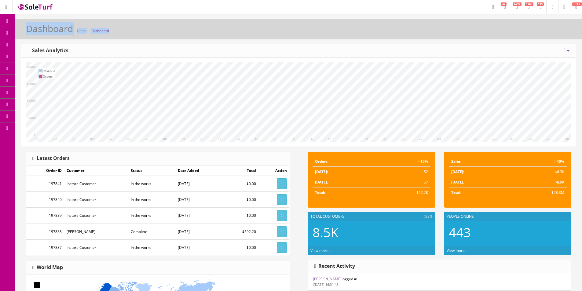
click at [160, 29] on div "Dashboard Home Dashboard" at bounding box center [299, 31] width 558 height 15
drag, startPoint x: 160, startPoint y: 29, endPoint x: 219, endPoint y: 40, distance: 60.3
click at [160, 28] on div "Dashboard Home Dashboard" at bounding box center [299, 31] width 558 height 15
click at [43, 33] on span "Products" at bounding box center [43, 32] width 15 height 5
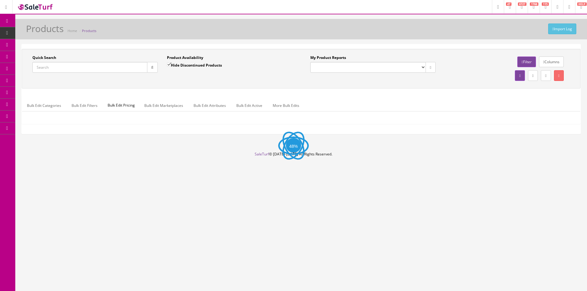
click at [52, 68] on input "Quick Search" at bounding box center [89, 67] width 115 height 11
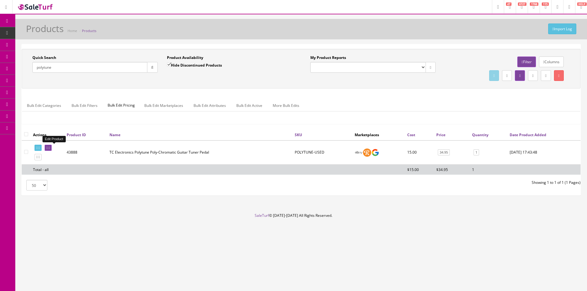
type input "polytune"
click at [50, 147] on icon at bounding box center [49, 147] width 1 height 3
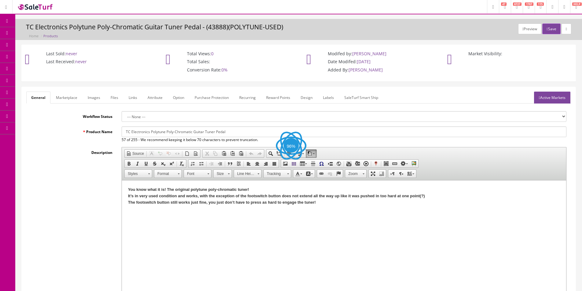
click at [155, 97] on link "Attribute" at bounding box center [155, 98] width 25 height 12
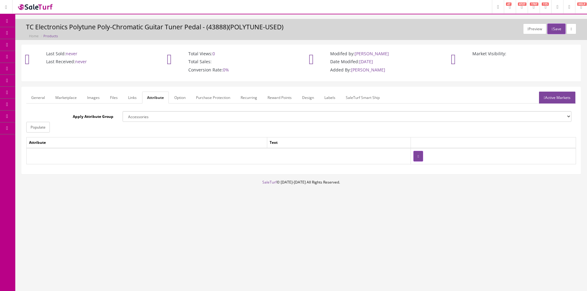
click at [96, 97] on link "Images" at bounding box center [93, 98] width 22 height 12
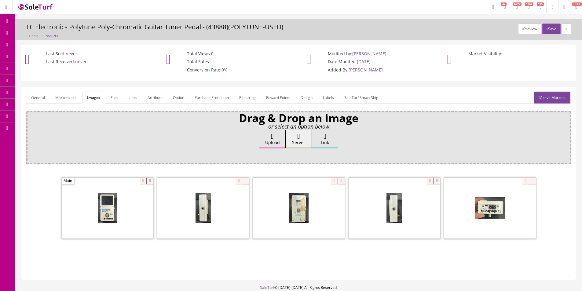
click at [323, 97] on link "Labels" at bounding box center [328, 98] width 21 height 12
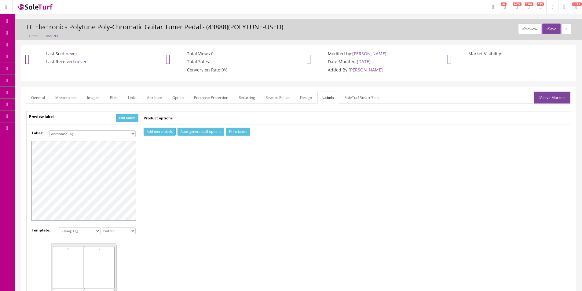
click at [105, 133] on select "Small Label 2 x 1 Label Shoe label 100 barcodes Dymo Label 2 X 1 Sticker Labels…" at bounding box center [92, 133] width 86 height 7
select select "9"
click at [49, 130] on select "Small Label 2 x 1 Label Shoe label 100 barcodes Dymo Label 2 X 1 Sticker Labels…" at bounding box center [92, 133] width 86 height 7
click at [69, 230] on select "8 labels [PERSON_NAME] 63.5 x 72 [PERSON_NAME] 63.5 x 38.1 100 labels Dymo 1135…" at bounding box center [79, 231] width 42 height 7
select select "1"
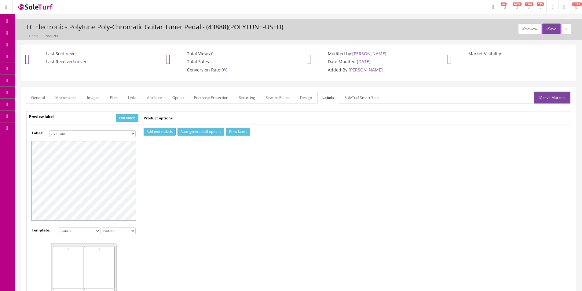
click at [58, 228] on select "8 labels [PERSON_NAME] 63.5 x 72 [PERSON_NAME] 63.5 x 38.1 100 labels Dymo 1135…" at bounding box center [79, 231] width 42 height 7
click at [69, 133] on select "Small Label 2 x 1 Label Shoe label 100 barcodes Dymo Label 2 X 1 Sticker Labels…" at bounding box center [92, 133] width 86 height 7
select select "2"
click at [49, 130] on select "Small Label 2 x 1 Label Shoe label 100 barcodes Dymo Label 2 X 1 Sticker Labels…" at bounding box center [92, 133] width 86 height 7
click at [70, 251] on div "1" at bounding box center [68, 256] width 31 height 21
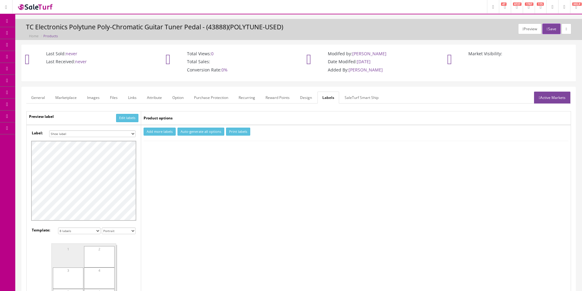
click at [161, 130] on button "Add more labels" at bounding box center [160, 132] width 32 height 8
click at [163, 151] on input "number" at bounding box center [159, 150] width 31 height 7
type input "1"
click at [237, 131] on button "Print labels" at bounding box center [238, 132] width 24 height 8
click at [78, 254] on div "1" at bounding box center [68, 256] width 31 height 21
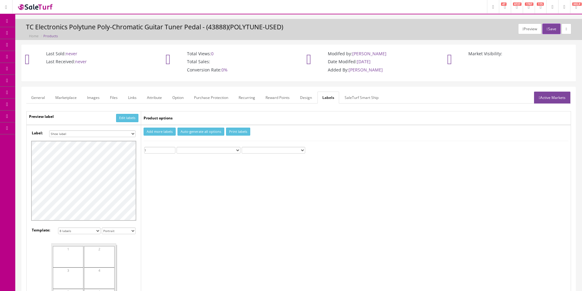
click at [92, 257] on div "2" at bounding box center [99, 256] width 31 height 21
click at [237, 132] on button "Print labels" at bounding box center [238, 132] width 24 height 8
click at [49, 31] on span "Products" at bounding box center [43, 32] width 15 height 5
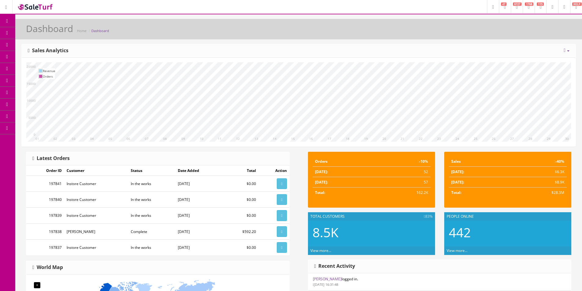
click at [30, 31] on link "Products" at bounding box center [47, 33] width 64 height 12
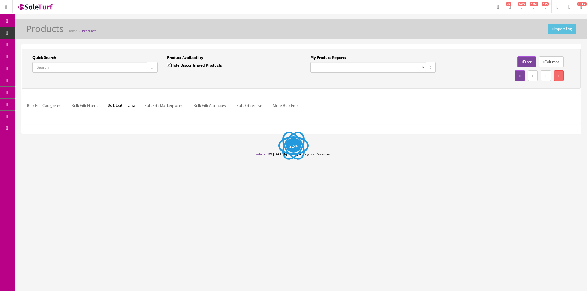
click at [79, 70] on input "Quick Search" at bounding box center [89, 67] width 115 height 11
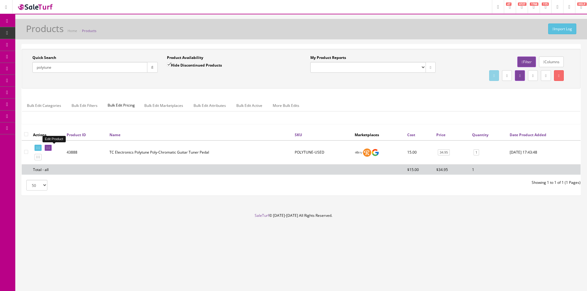
type input "polytune"
click at [52, 150] on link at bounding box center [48, 148] width 7 height 6
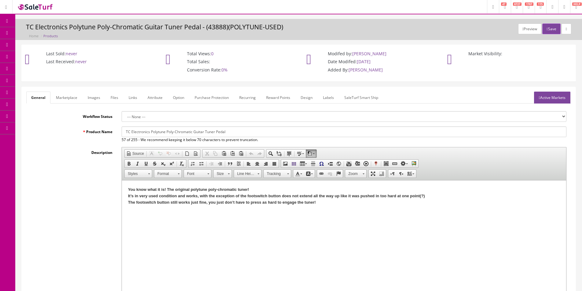
click at [326, 98] on link "Labels" at bounding box center [328, 98] width 21 height 12
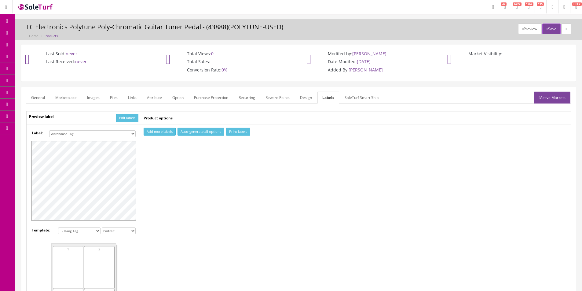
click at [108, 134] on select "Small Label 2 x 1 Label Shoe label 100 barcodes Dymo Label 2 X 1 Sticker Labels…" at bounding box center [92, 133] width 86 height 7
select select "5"
click at [49, 130] on select "Small Label 2 x 1 Label Shoe label 100 barcodes Dymo Label 2 X 1 Sticker Labels…" at bounding box center [92, 133] width 86 height 7
click at [70, 232] on select "8 labels Avery 63.5 x 72 Avery 63.5 x 38.1 100 labels Dymo 11356 (89x41) L - Ha…" at bounding box center [79, 231] width 42 height 7
click at [58, 228] on select "8 labels Avery 63.5 x 72 Avery 63.5 x 38.1 100 labels Dymo 11356 (89x41) L - Ha…" at bounding box center [79, 231] width 42 height 7
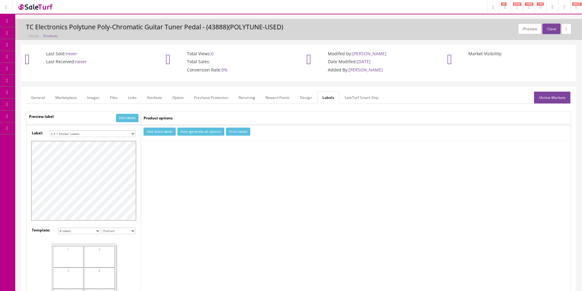
click at [72, 252] on div "1" at bounding box center [68, 256] width 31 height 21
click at [70, 233] on select "8 labels Avery 63.5 x 72 Avery 63.5 x 38.1 100 labels Dymo 11356 (89x41) L - Ha…" at bounding box center [79, 231] width 42 height 7
click at [58, 228] on select "8 labels Avery 63.5 x 72 Avery 63.5 x 38.1 100 labels Dymo 11356 (89x41) L - Ha…" at bounding box center [79, 231] width 42 height 7
click at [74, 232] on select "8 labels Avery 63.5 x 72 Avery 63.5 x 38.1 100 labels Dymo 11356 (89x41) L - Ha…" at bounding box center [79, 231] width 42 height 7
click at [58, 228] on select "8 labels Avery 63.5 x 72 Avery 63.5 x 38.1 100 labels Dymo 11356 (89x41) L - Ha…" at bounding box center [79, 231] width 42 height 7
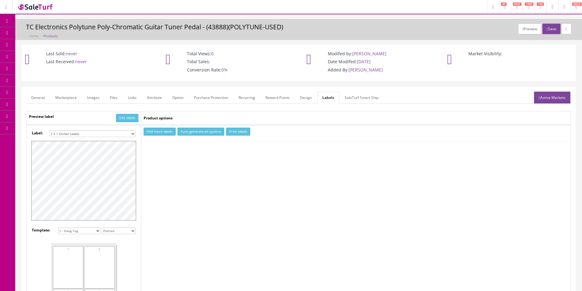
click at [77, 231] on select "8 labels Avery 63.5 x 72 Avery 63.5 x 38.1 100 labels Dymo 11356 (89x41) L - Ha…" at bounding box center [79, 231] width 42 height 7
click at [58, 228] on select "8 labels Avery 63.5 x 72 Avery 63.5 x 38.1 100 labels Dymo 11356 (89x41) L - Ha…" at bounding box center [79, 231] width 42 height 7
click at [82, 230] on select "8 labels Avery 63.5 x 72 Avery 63.5 x 38.1 100 labels Dymo 11356 (89x41) L - Ha…" at bounding box center [79, 231] width 42 height 7
click at [58, 228] on select "8 labels Avery 63.5 x 72 Avery 63.5 x 38.1 100 labels Dymo 11356 (89x41) L - Ha…" at bounding box center [79, 231] width 42 height 7
click at [77, 225] on div "Label: Small Label 2 x 1 Label Shoe label 100 barcodes Dymo Label 2 X 1 Sticker…" at bounding box center [83, 232] width 105 height 205
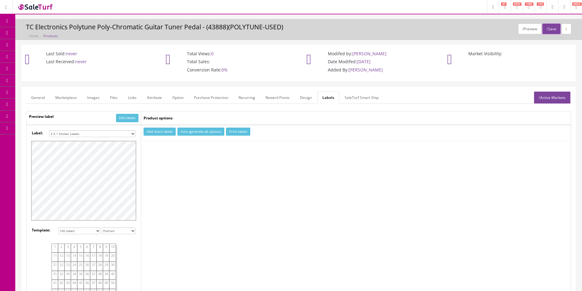
click at [78, 229] on select "8 labels Avery 63.5 x 72 Avery 63.5 x 38.1 100 labels Dymo 11356 (89x41) L - Ha…" at bounding box center [79, 231] width 42 height 7
select select "3"
click at [58, 228] on select "8 labels Avery 63.5 x 72 Avery 63.5 x 38.1 100 labels Dymo 11356 (89x41) L - Ha…" at bounding box center [79, 231] width 42 height 7
click at [64, 259] on div "1" at bounding box center [64, 254] width 20 height 12
click at [155, 136] on button "Add more labels" at bounding box center [160, 132] width 32 height 8
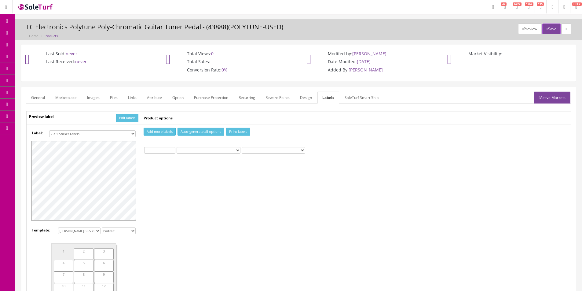
click at [154, 152] on input "number" at bounding box center [159, 150] width 31 height 7
type input "1"
click at [238, 132] on button "Print labels" at bounding box center [238, 132] width 24 height 8
click at [300, 120] on td "Product options" at bounding box center [356, 118] width 430 height 13
click at [50, 97] on link "Marketplace" at bounding box center [65, 98] width 31 height 12
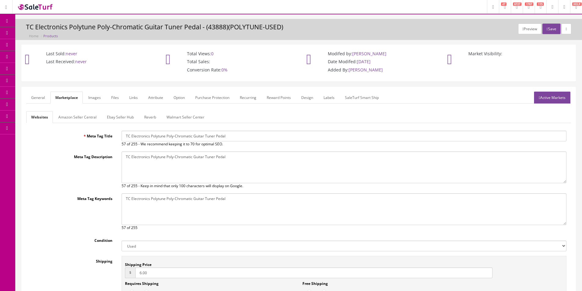
click at [45, 98] on link "General" at bounding box center [38, 98] width 24 height 12
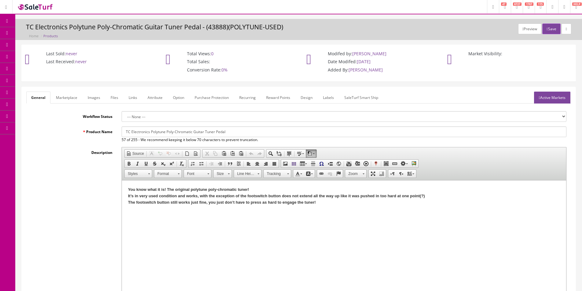
click at [331, 98] on link "Labels" at bounding box center [328, 98] width 21 height 12
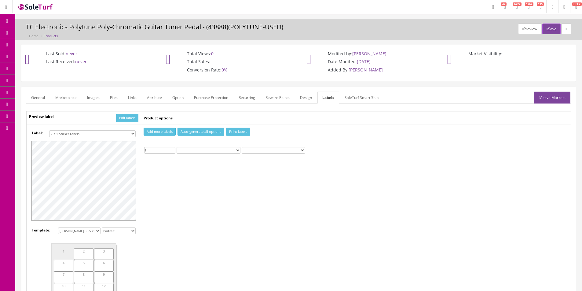
click at [245, 183] on td "Add more labels Auto-generate all options Print labels 1 Custom Text" at bounding box center [356, 232] width 430 height 215
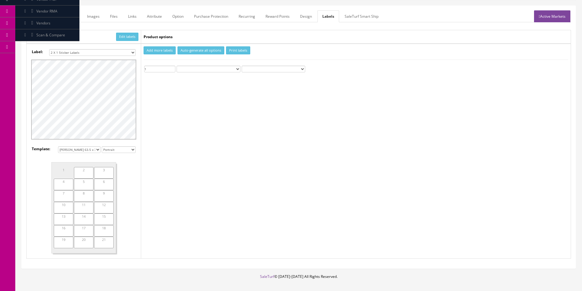
scroll to position [46, 0]
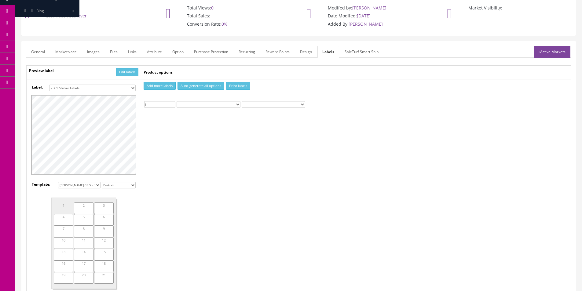
click at [86, 186] on select "8 labels Avery 63.5 x 72 Avery 63.5 x 38.1 100 labels Dymo 11356 (89x41) L - Ha…" at bounding box center [79, 185] width 42 height 7
select select "1"
click at [58, 182] on select "8 labels Avery 63.5 x 72 Avery 63.5 x 38.1 100 labels Dymo 11356 (89x41) L - Ha…" at bounding box center [79, 185] width 42 height 7
click at [98, 212] on div "2" at bounding box center [99, 210] width 31 height 21
click at [240, 83] on button "Print labels" at bounding box center [238, 86] width 24 height 8
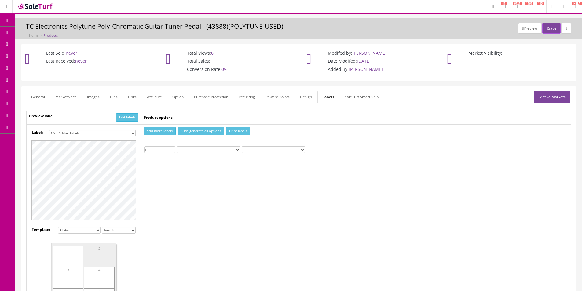
scroll to position [0, 0]
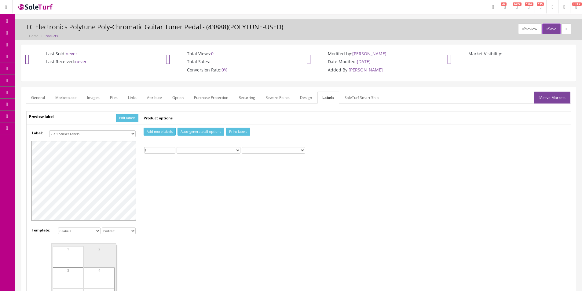
click at [47, 31] on span "Products" at bounding box center [43, 32] width 15 height 5
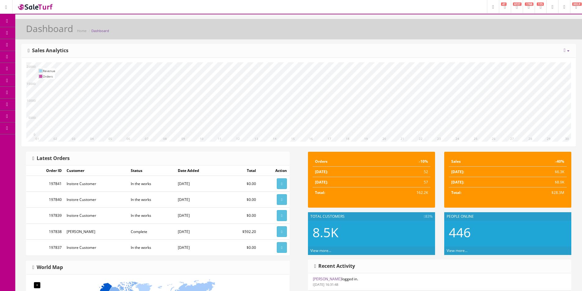
click at [29, 34] on link "Products" at bounding box center [47, 33] width 64 height 12
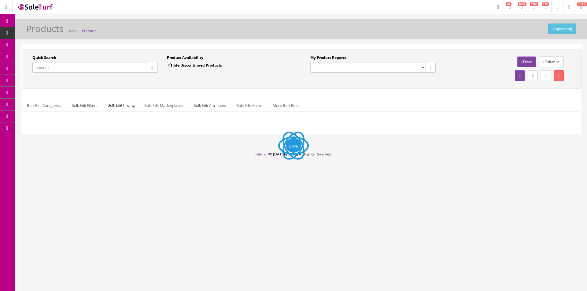
click at [97, 69] on input "Quick Search" at bounding box center [89, 67] width 115 height 11
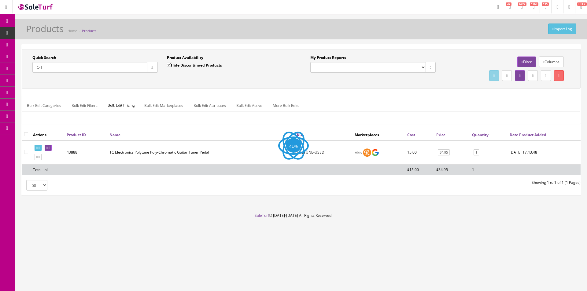
type input "C-1"
click at [170, 69] on div "Hide Discontinued Products" at bounding box center [194, 67] width 55 height 11
click at [172, 65] on label "Hide Discontinued Products" at bounding box center [194, 65] width 55 height 6
click at [171, 65] on input "Hide Discontinued Products" at bounding box center [169, 65] width 4 height 4
checkbox input "false"
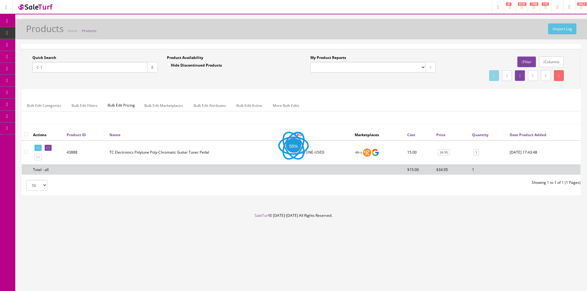
click at [185, 82] on div "Quick Search C-1 Date From Product Availability Hide Discontinued Products Date…" at bounding box center [300, 68] width 555 height 27
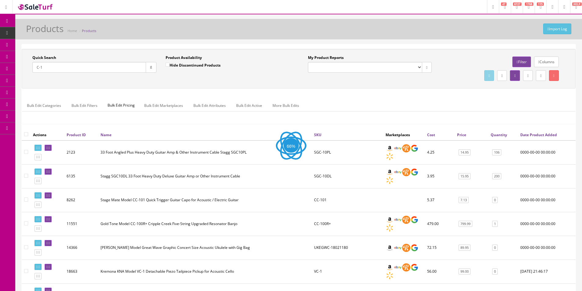
click at [185, 82] on div "Quick Search C-1 Date From Product Availability Hide Discontinued Products Date…" at bounding box center [298, 68] width 551 height 27
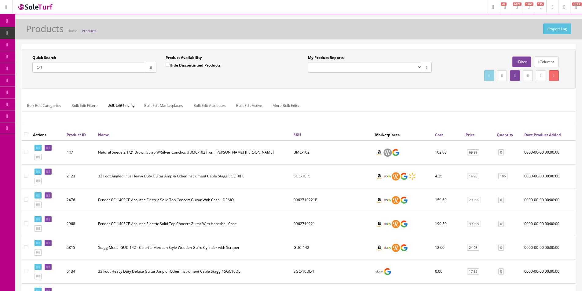
click at [111, 66] on input "C-1" at bounding box center [89, 67] width 114 height 11
type input "C-1 Schecter"
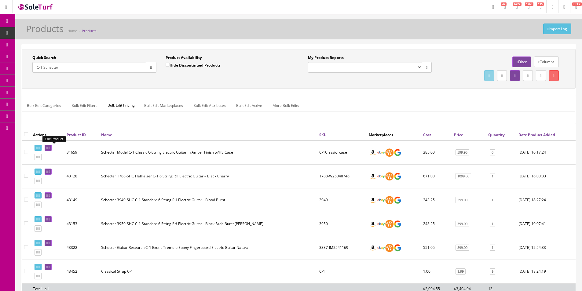
click at [50, 148] on icon at bounding box center [49, 147] width 1 height 3
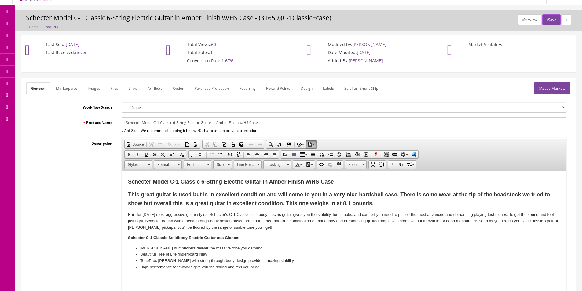
scroll to position [244, 0]
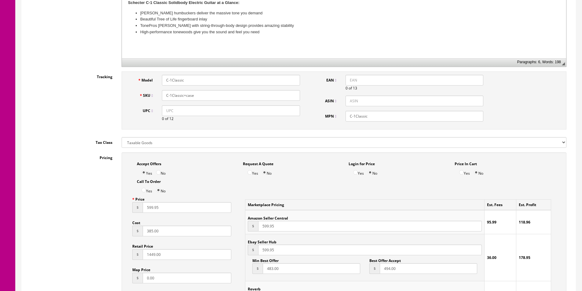
click at [154, 235] on input "385.00" at bounding box center [187, 231] width 89 height 11
type input "350"
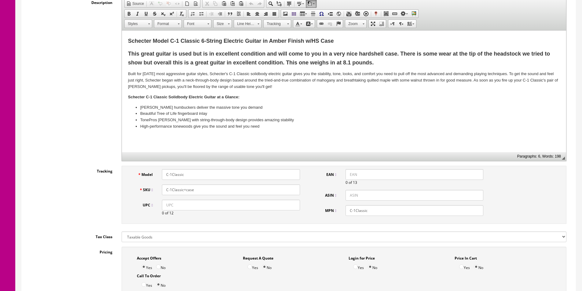
scroll to position [92, 0]
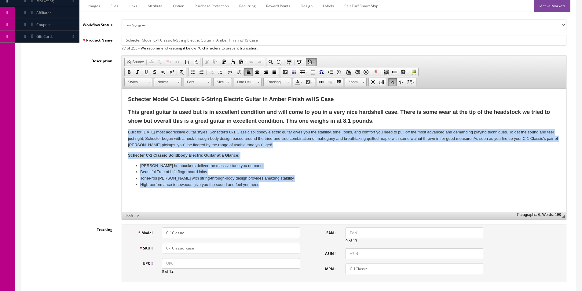
drag, startPoint x: 243, startPoint y: 221, endPoint x: 301, endPoint y: 197, distance: 62.5
click at [301, 194] on html "Schecter Model C-1 Classic 6-String Electric Guitar in Amber Finish w/HS Case T…" at bounding box center [344, 141] width 444 height 105
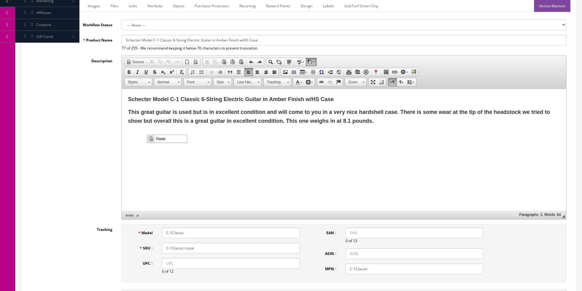
scroll to position [0, 0]
click at [156, 138] on span "Paste" at bounding box center [171, 139] width 32 height 8
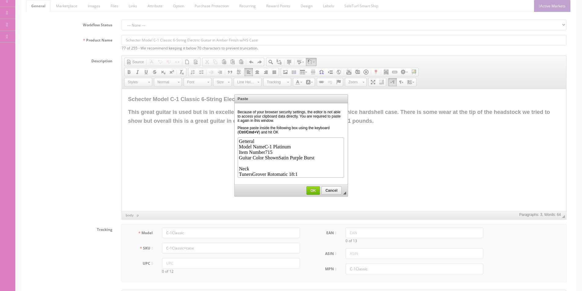
scroll to position [181, 0]
click at [314, 187] on link "OK" at bounding box center [312, 190] width 13 height 9
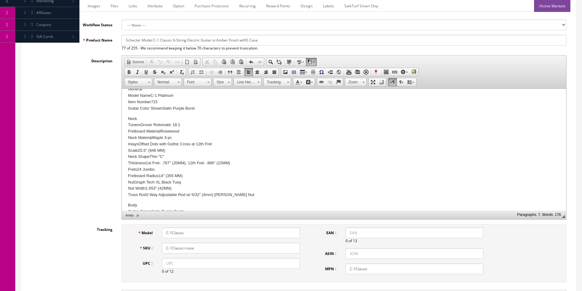
scroll to position [0, 0]
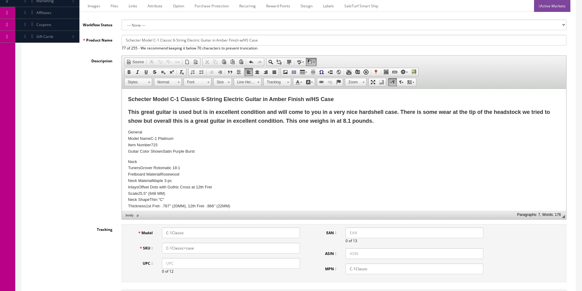
click at [134, 133] on p "General Model NameC-1 Platinum Item Number715 Guitar Color ShownSatin Purple Bu…" at bounding box center [344, 141] width 432 height 25
click at [142, 140] on p "General Model NameC-1 Platinum Item Number715 Guitar Color ShownSatin Purple Bu…" at bounding box center [344, 141] width 432 height 25
drag, startPoint x: 128, startPoint y: 139, endPoint x: 198, endPoint y: 153, distance: 71.9
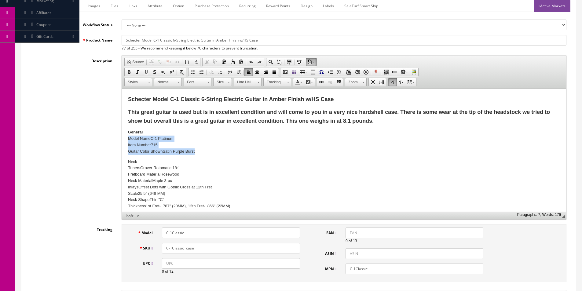
click at [198, 153] on p "General Model NameC-1 Platinum Item Number715 Guitar Color ShownSatin Purple Bu…" at bounding box center [344, 141] width 432 height 25
click at [203, 73] on span at bounding box center [201, 72] width 5 height 5
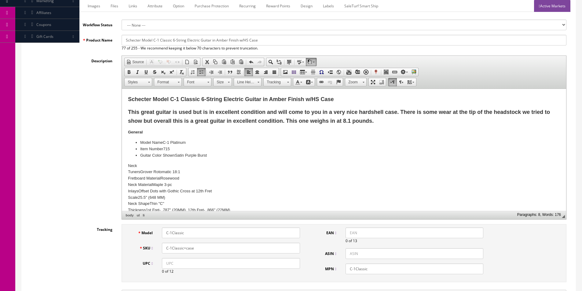
click at [133, 166] on p "Neck TunersGrover Rotomatic 18:1 Fretboard MaterialRosewood Neck MaterialMaple …" at bounding box center [344, 204] width 432 height 82
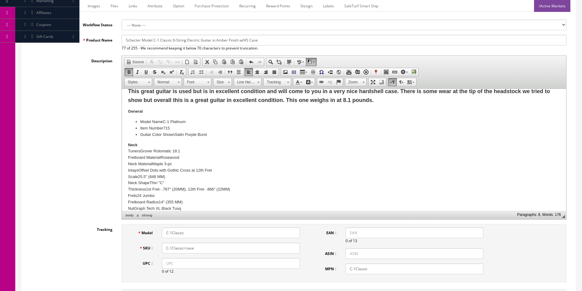
scroll to position [31, 0]
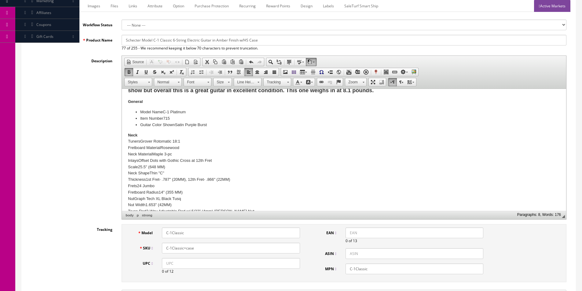
click at [147, 148] on p "Neck TunersGrover Rotomatic 18:1 Fretboard MaterialRosewood Neck MaterialMaple …" at bounding box center [344, 173] width 432 height 82
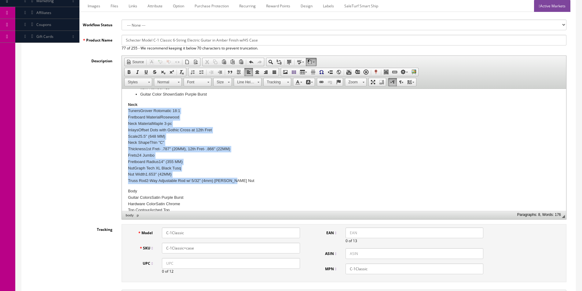
drag, startPoint x: 127, startPoint y: 141, endPoint x: 216, endPoint y: 111, distance: 93.7
click at [262, 183] on html "Schecter Model C-1 Classic 6-String Electric Guitar in Amber Finish w/HS Case T…" at bounding box center [344, 166] width 444 height 276
click at [203, 72] on span at bounding box center [201, 72] width 5 height 5
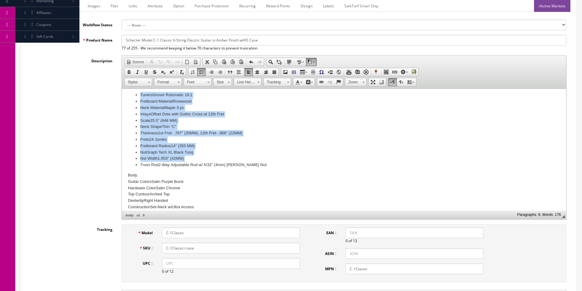
scroll to position [92, 0]
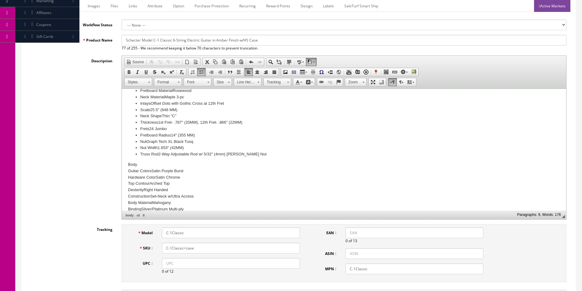
click at [133, 164] on p "Body Guitar ColorsSatin Purple Burst Hardware ColorSatin Chrome Top ContourArch…" at bounding box center [344, 190] width 432 height 57
click at [145, 156] on li "Truss Rod2-Way Adjustable Rod w/ 5/32" (4mm) Allen Nut" at bounding box center [344, 154] width 408 height 6
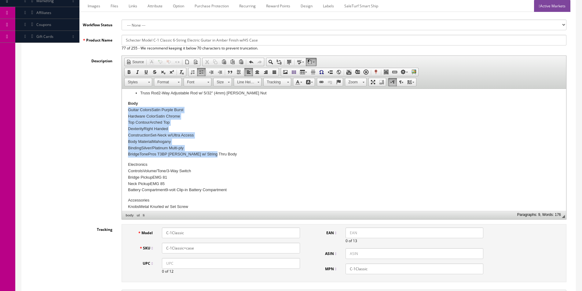
drag, startPoint x: 128, startPoint y: 110, endPoint x: 235, endPoint y: 152, distance: 114.8
click at [235, 152] on p "Body Guitar ColorsSatin Purple Burst Hardware ColorSatin Chrome Top ContourArch…" at bounding box center [344, 129] width 432 height 57
click at [200, 73] on span at bounding box center [201, 72] width 5 height 5
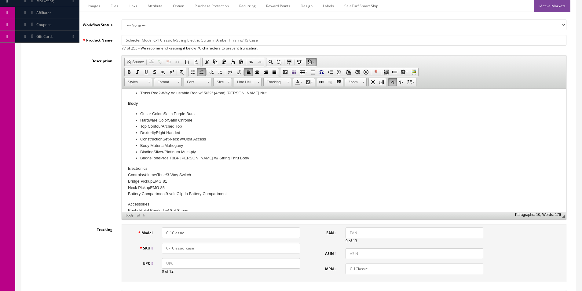
click at [137, 169] on p "Electronics ControlsVolume/Tone/3-Way Switch Bridge PickupEMG 81 Neck PickupEMG…" at bounding box center [344, 182] width 432 height 32
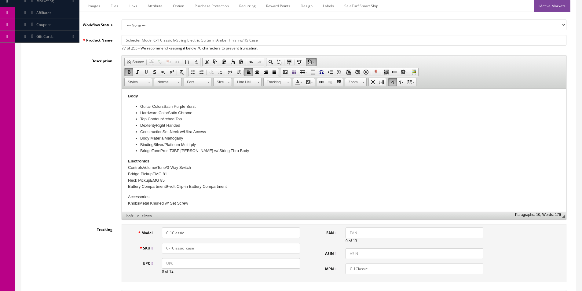
scroll to position [162, 0]
click at [139, 156] on body "Schecter Model C-1 Classic 6-String Electric Guitar in Amber Finish w/HS Case T…" at bounding box center [344, 69] width 432 height 272
drag, startPoint x: 128, startPoint y: 167, endPoint x: 235, endPoint y: 188, distance: 109.0
click at [235, 188] on p "Electronics ControlsVolume/Tone/3-Way Switch Bridge PickupEMG 81 Neck PickupEMG…" at bounding box center [344, 172] width 432 height 32
click at [204, 71] on link "Insert/Remove Bulleted List" at bounding box center [201, 72] width 9 height 8
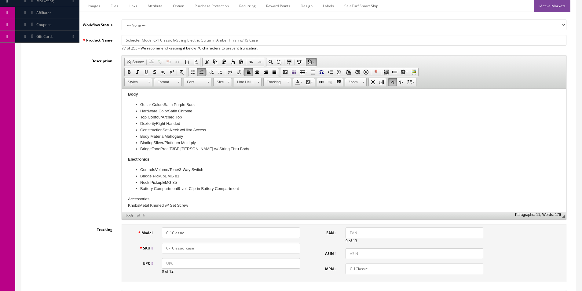
click at [188, 156] on body "Schecter Model C-1 Classic 6-String Electric Guitar in Amber Finish w/HS Case T…" at bounding box center [344, 71] width 432 height 276
click at [140, 202] on p "Accessories KnobsMetal Knurled w/ Set Screw" at bounding box center [344, 202] width 432 height 13
click at [133, 205] on p "Accessories KnobsMetal Knurled w/ Set Screw" at bounding box center [344, 202] width 432 height 13
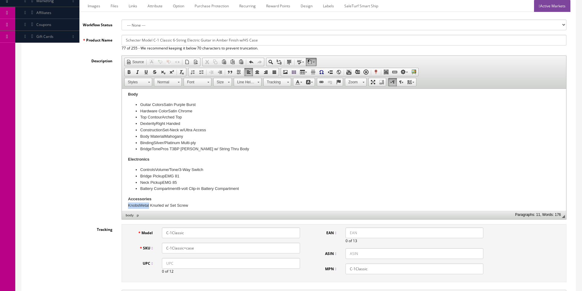
scroll to position [166, 0]
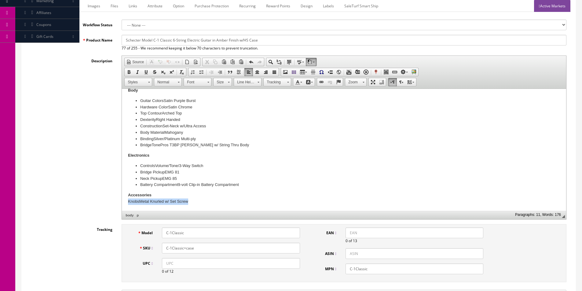
drag, startPoint x: 128, startPoint y: 205, endPoint x: 214, endPoint y: 207, distance: 86.8
click at [214, 207] on html "Schecter Model C-1 Classic 6-String Electric Guitar in Amber Finish w/HS Case T…" at bounding box center [344, 67] width 444 height 288
click at [199, 71] on span at bounding box center [201, 72] width 5 height 5
click at [217, 159] on body "Schecter Model C-1 Classic 6-String Electric Guitar in Amber Finish w/HS Case T…" at bounding box center [344, 69] width 432 height 280
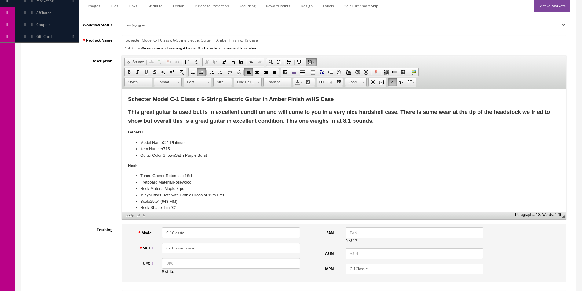
click at [232, 112] on strong "This great guitar is used but is in excellent condition and will come to you in…" at bounding box center [339, 116] width 422 height 15
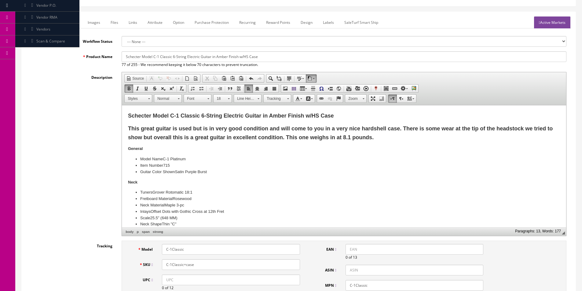
scroll to position [61, 0]
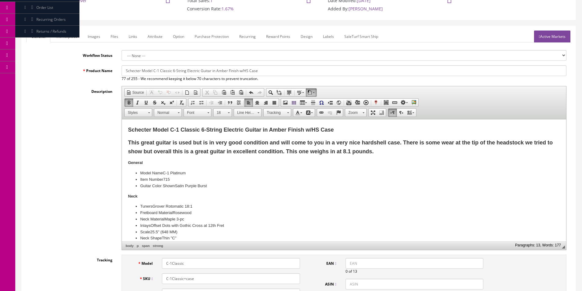
click at [98, 31] on link "Images" at bounding box center [94, 37] width 22 height 12
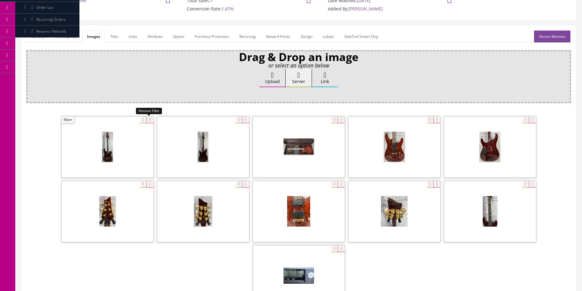
click at [152, 119] on icon at bounding box center [149, 120] width 7 height 7
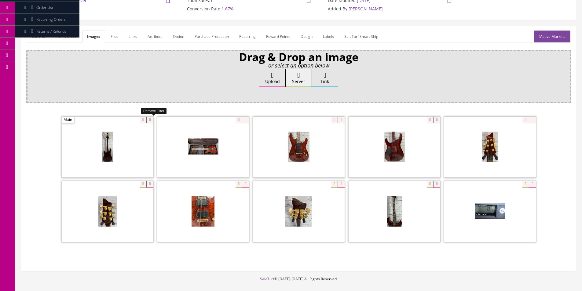
click at [152, 119] on icon at bounding box center [149, 120] width 7 height 7
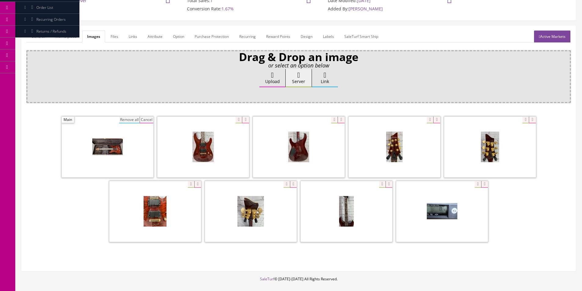
click at [134, 117] on button "Remove all" at bounding box center [129, 120] width 20 height 7
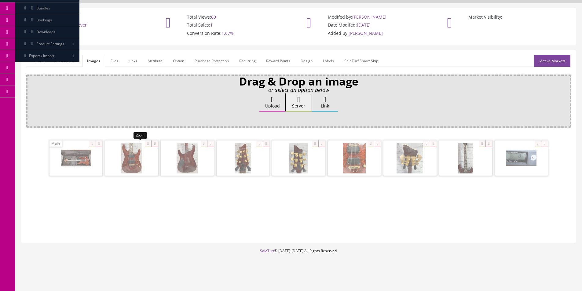
scroll to position [37, 0]
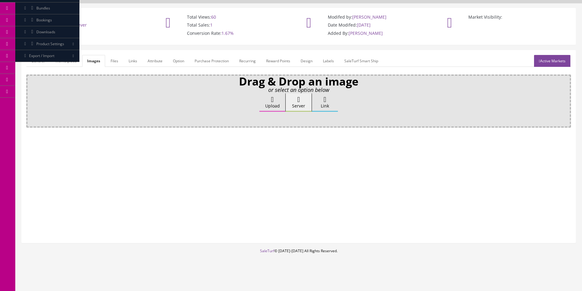
click at [265, 100] on label "Upload" at bounding box center [272, 102] width 26 height 18
click at [31, 100] on input "Upload" at bounding box center [31, 96] width 0 height 6
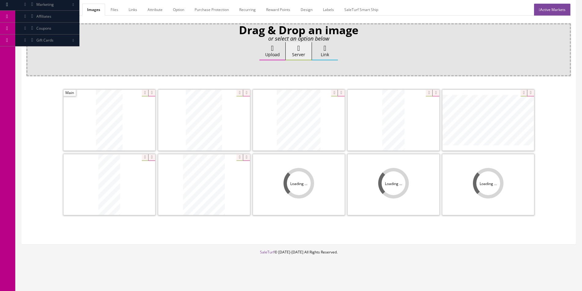
scroll to position [89, 0]
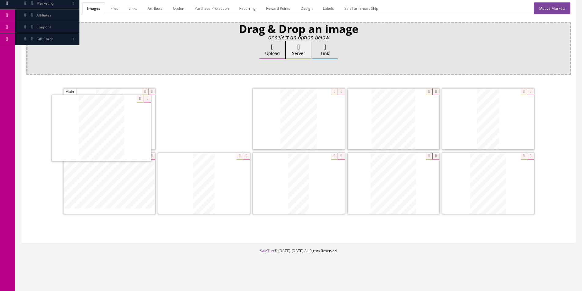
drag, startPoint x: 137, startPoint y: 154, endPoint x: 126, endPoint y: 139, distance: 18.6
drag, startPoint x: 188, startPoint y: 194, endPoint x: 76, endPoint y: 125, distance: 131.8
drag, startPoint x: 244, startPoint y: 132, endPoint x: 169, endPoint y: 124, distance: 75.8
drag, startPoint x: 106, startPoint y: 189, endPoint x: 171, endPoint y: 130, distance: 88.0
drag, startPoint x: 157, startPoint y: 177, endPoint x: 417, endPoint y: 124, distance: 265.6
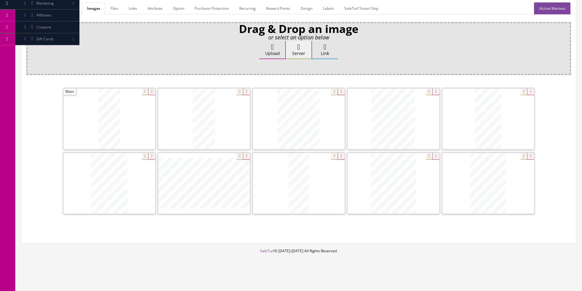
click at [422, 93] on div at bounding box center [394, 118] width 92 height 61
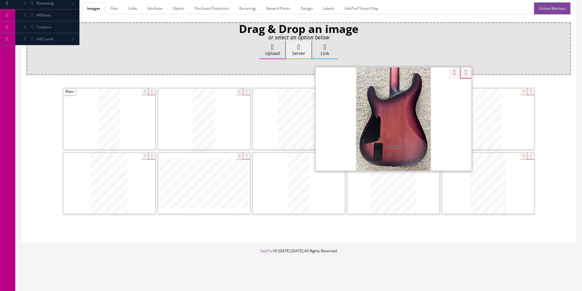
click at [451, 72] on div "Drag & Drop an image or select an option below Upload Server Link Ok WM Left To…" at bounding box center [298, 130] width 545 height 216
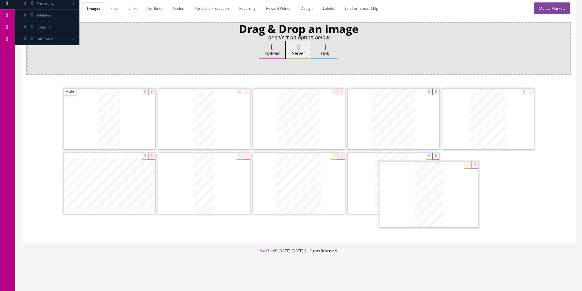
drag, startPoint x: 490, startPoint y: 129, endPoint x: 476, endPoint y: 197, distance: 69.8
drag, startPoint x: 113, startPoint y: 180, endPoint x: 520, endPoint y: 179, distance: 406.9
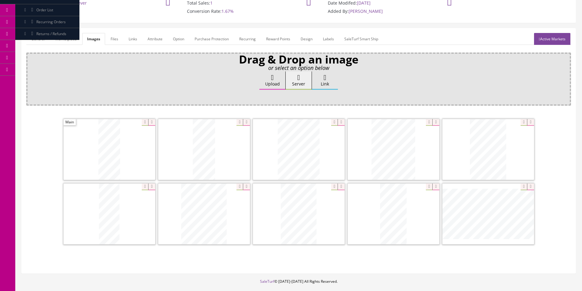
click at [33, 42] on link "General" at bounding box center [38, 39] width 24 height 12
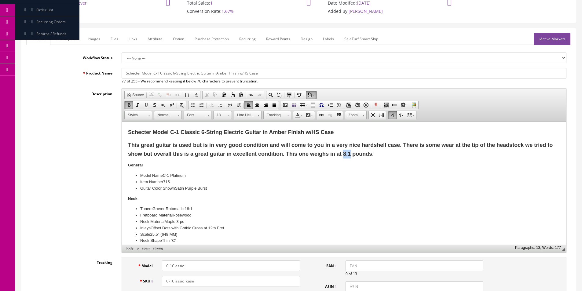
drag, startPoint x: 343, startPoint y: 153, endPoint x: 350, endPoint y: 153, distance: 6.4
click at [350, 153] on strong "This great guitar is used but is in very good condition and will come to you in…" at bounding box center [340, 149] width 425 height 15
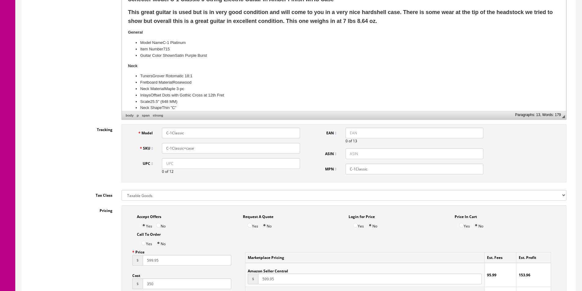
scroll to position [242, 0]
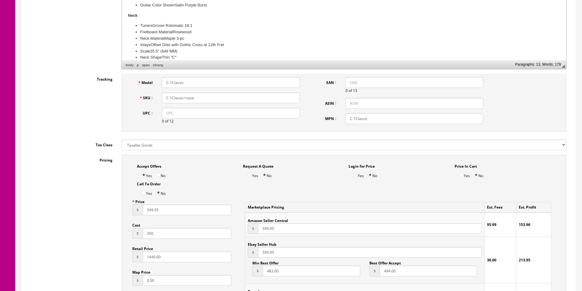
click at [160, 207] on input "599.95" at bounding box center [187, 210] width 89 height 11
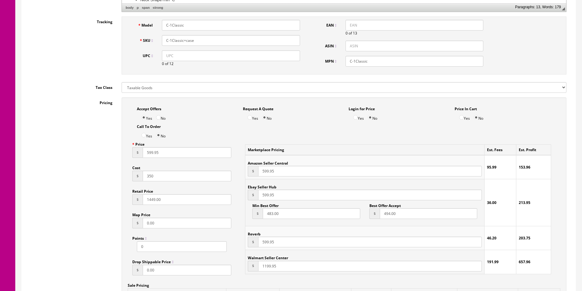
scroll to position [364, 0]
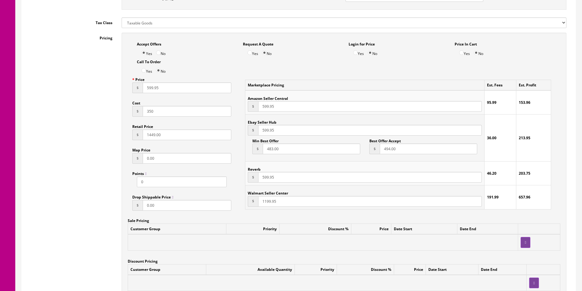
click at [79, 124] on div "Pricing Accept Offers Yes No Request A Quote Yes No Login for Price Yes No Pric…" at bounding box center [298, 171] width 545 height 276
click at [381, 148] on input "494.00" at bounding box center [428, 149] width 97 height 11
type input "584"
click at [268, 151] on input "483.00" at bounding box center [311, 149] width 97 height 11
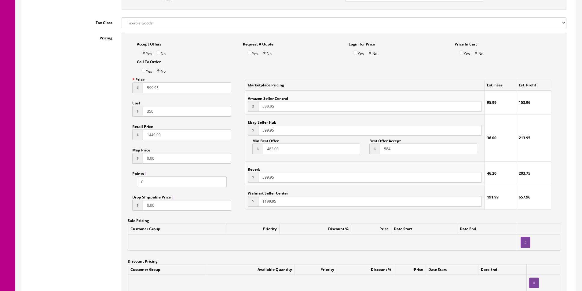
click at [268, 150] on input "483.00" at bounding box center [311, 149] width 97 height 11
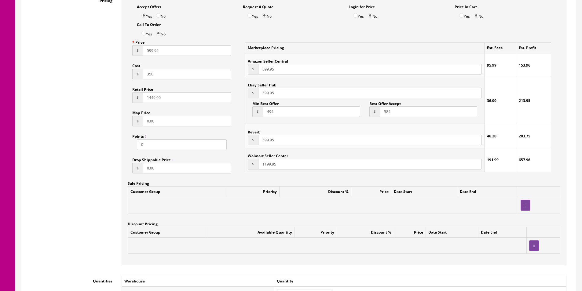
scroll to position [517, 0]
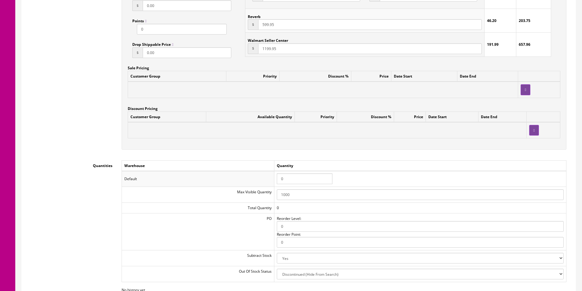
type input "494"
click at [291, 184] on input "0" at bounding box center [305, 179] width 56 height 11
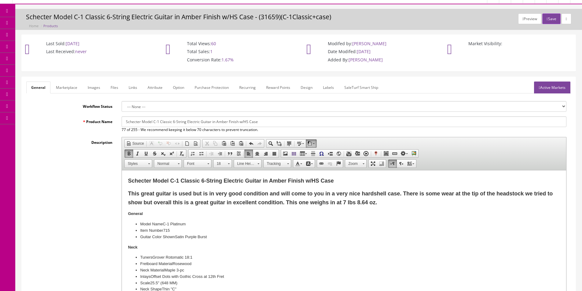
scroll to position [0, 0]
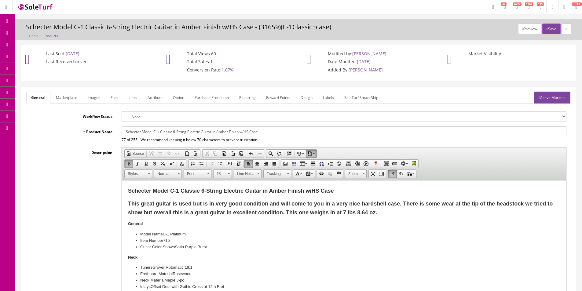
type input "1"
click at [223, 133] on input "Schecter Model C-1 Classic 6-String Electric Guitar in Amber Finish w/HS Case" at bounding box center [344, 131] width 445 height 11
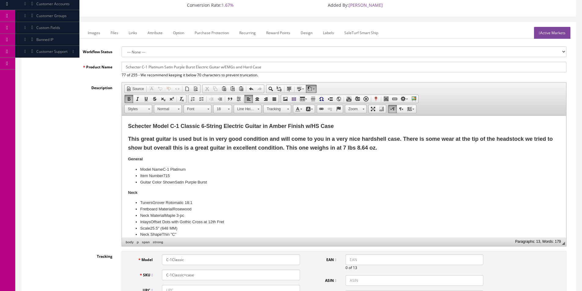
scroll to position [153, 0]
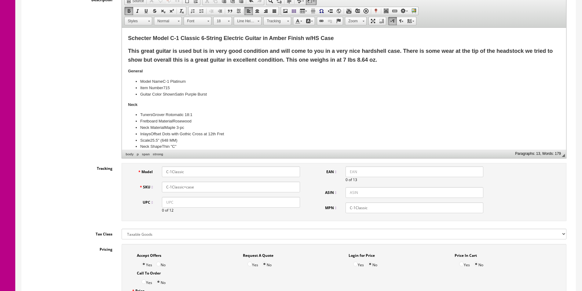
type input "Schecter C-1 Platinum Satin Purple Burst Electric Guitar w/EMGs and Hard Case"
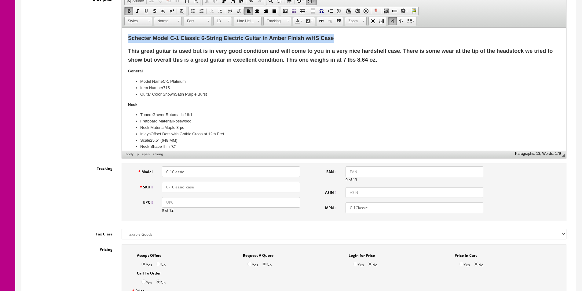
drag, startPoint x: 127, startPoint y: 47, endPoint x: 92, endPoint y: 24, distance: 41.9
click at [122, 28] on html "Schecter Model C-1 Classic 6-String Electric Guitar in Amber Finish w/HS Case T…" at bounding box center [344, 174] width 444 height 292
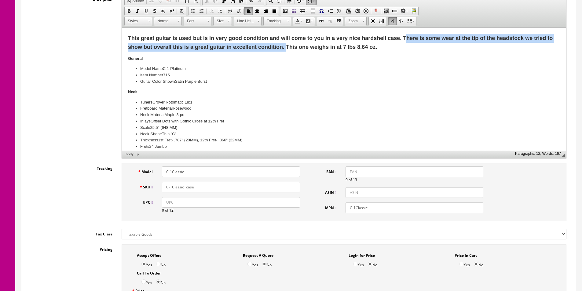
drag, startPoint x: 404, startPoint y: 36, endPoint x: 286, endPoint y: 45, distance: 118.5
click at [286, 45] on strong "This great guitar is used but is in very good condition and will come to you in…" at bounding box center [340, 42] width 425 height 15
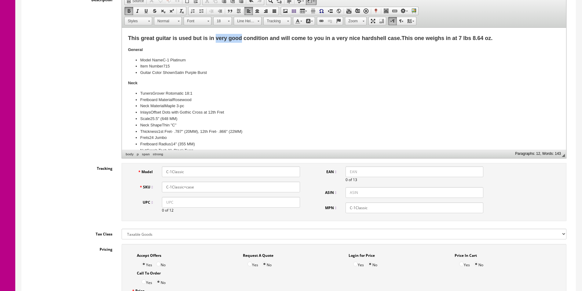
drag, startPoint x: 215, startPoint y: 38, endPoint x: 240, endPoint y: 38, distance: 24.4
click at [240, 38] on strong "This great guitar is used but is in very good condition and will come to you in…" at bounding box center [310, 38] width 364 height 6
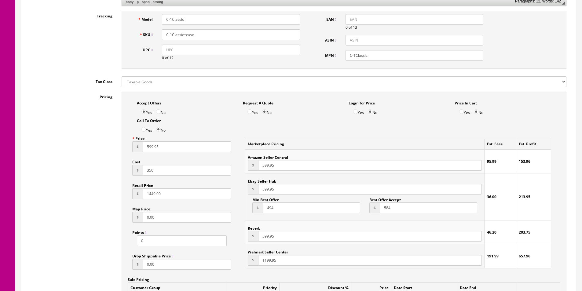
scroll to position [31, 0]
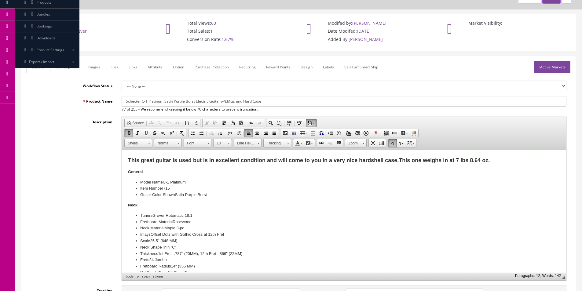
click at [201, 105] on input "Schecter C-1 Platinum Satin Purple Burst Electric Guitar w/EMGs and Hard Case" at bounding box center [344, 101] width 445 height 11
drag, startPoint x: 76, startPoint y: 67, endPoint x: 137, endPoint y: 102, distance: 70.1
click at [76, 67] on link "Marketplace" at bounding box center [66, 67] width 31 height 12
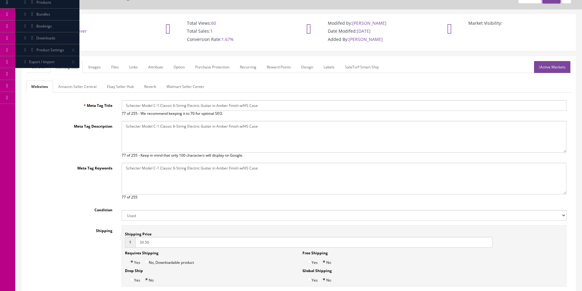
click at [139, 109] on input "Schecter Model C-1 Classic 6-String Electric Guitar in Amber Finish w/HS Case" at bounding box center [344, 105] width 445 height 11
paste input "C-1 Platinum Satin Purple Burst Electric Guitar w/EMGs and Hard"
type input "Schecter C-1 Platinum Satin Purple Burst Electric Guitar w/EMGs and Hard Case"
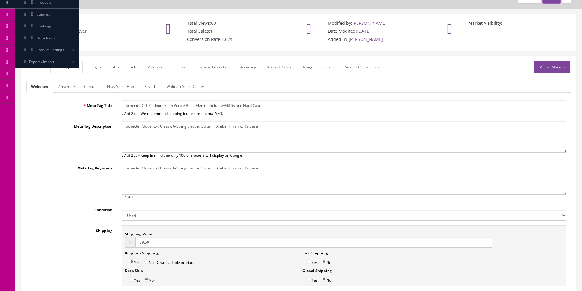
click at [162, 133] on textarea "Schecter Model C-1 Classic 6-String Electric Guitar in Amber Finish w/HS Case" at bounding box center [344, 137] width 445 height 32
paste textarea "C-1 Platinum Satin Purple Burst Electric Guitar w/EMGs and Hard"
type textarea "Schecter C-1 Platinum Satin Purple Burst Electric Guitar w/EMGs and Hard Case"
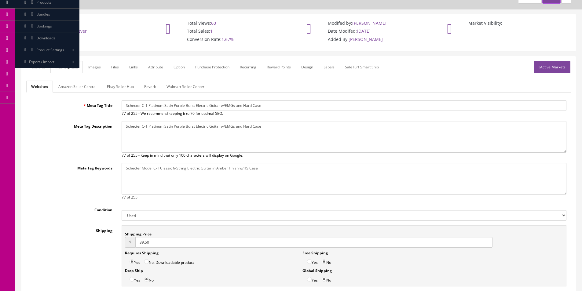
click at [181, 181] on textarea "Schecter Model C-1 Classic 6-String Electric Guitar in Amber Finish w/HS Case" at bounding box center [344, 179] width 445 height 32
paste textarea "C-1 Platinum Satin Purple Burst Electric Guitar w/EMGs and Hard"
type textarea "Schecter C-1 Platinum Satin Purple Burst Electric Guitar w/EMGs and Hard Case"
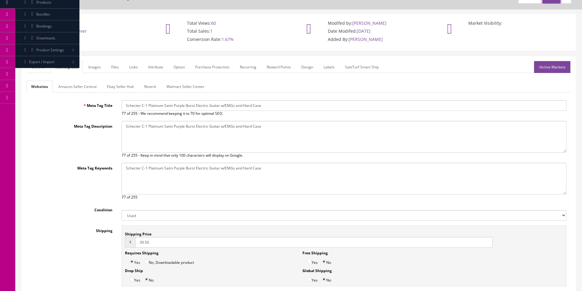
click at [77, 87] on link "Amazon Seller Central" at bounding box center [77, 87] width 48 height 12
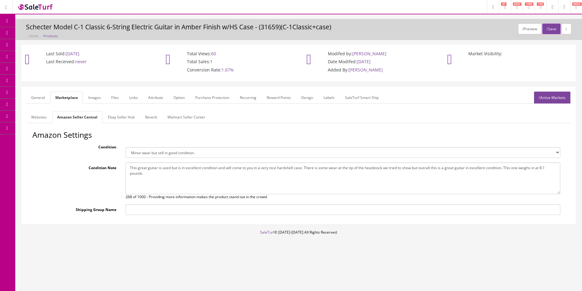
click at [77, 87] on div "Last Sold: 01/11/2023 Last Received: never Total Views: 60 Total Sales: 1 Conve…" at bounding box center [299, 66] width 564 height 42
click at [43, 88] on div "General Marketplace Images Files Links Attribute Option Purchase Protection Rec…" at bounding box center [301, 155] width 558 height 137
click at [42, 95] on link "General" at bounding box center [38, 98] width 24 height 12
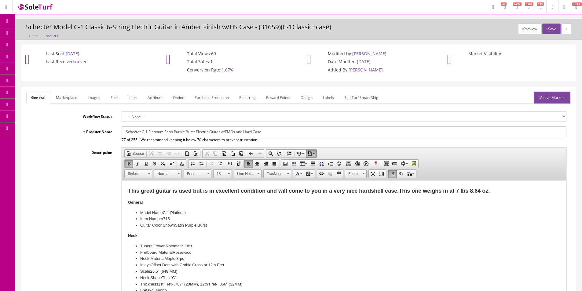
click at [197, 189] on strong "This great guitar is used but is in excellent condition and will come to you in…" at bounding box center [309, 191] width 362 height 6
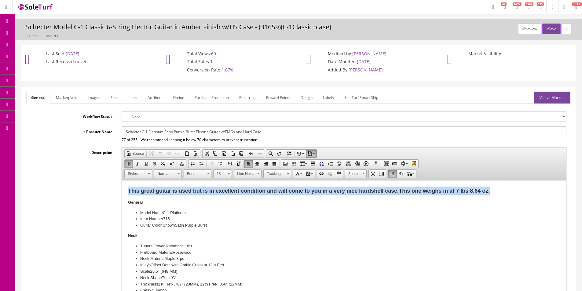
click at [197, 189] on strong "This great guitar is used but is in excellent condition and will come to you in…" at bounding box center [309, 191] width 362 height 6
copy strong "This great guitar is used but is in excellent condition and will come to you in…"
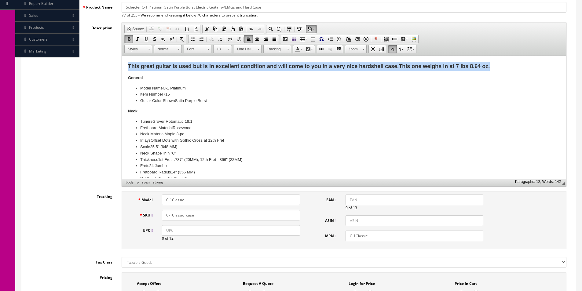
scroll to position [153, 0]
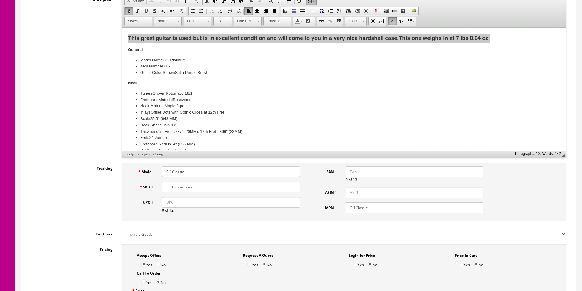
click at [213, 175] on input "C-1Classic" at bounding box center [231, 172] width 138 height 11
type input "C-1PLAT"
type input "C-1PLATwCASE"
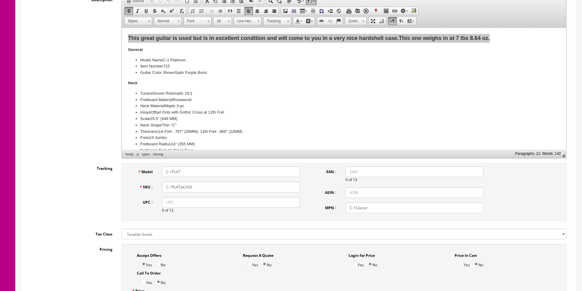
click at [199, 168] on input "C-1PLAT" at bounding box center [231, 172] width 138 height 11
click at [373, 210] on input "C-1Classic" at bounding box center [415, 208] width 138 height 11
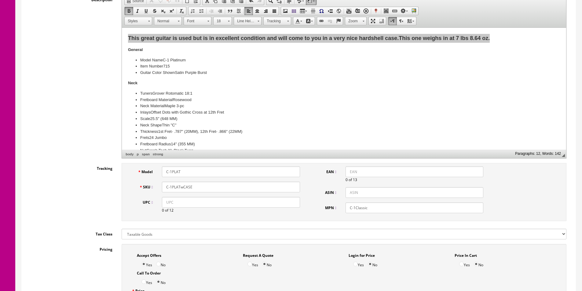
click at [373, 210] on input "C-1Classic" at bounding box center [415, 208] width 138 height 11
paste input "PLAT"
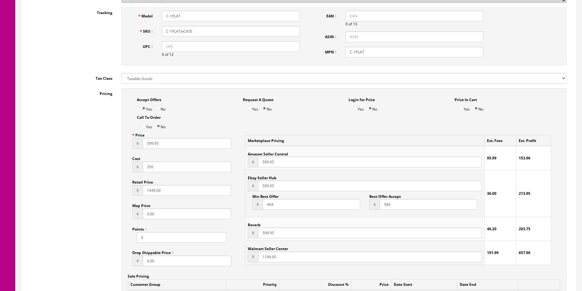
scroll to position [336, 0]
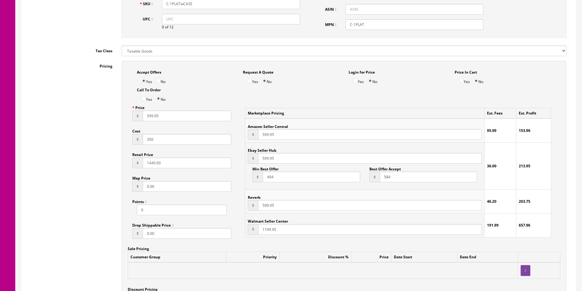
type input "C-1PLAT"
click at [158, 164] on input "1449.00" at bounding box center [187, 163] width 89 height 11
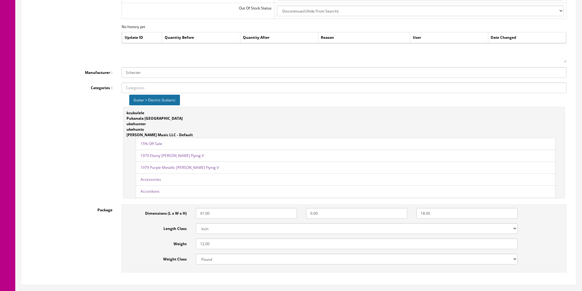
scroll to position [822, 0]
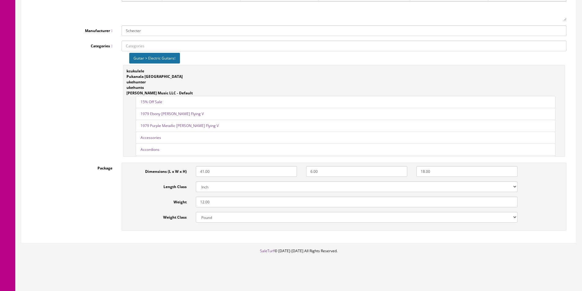
type input "799"
click at [205, 199] on input "12.00" at bounding box center [357, 202] width 322 height 11
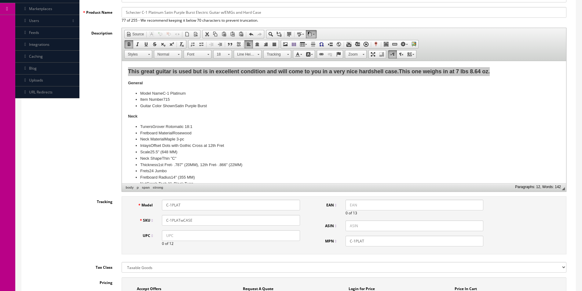
scroll to position [0, 0]
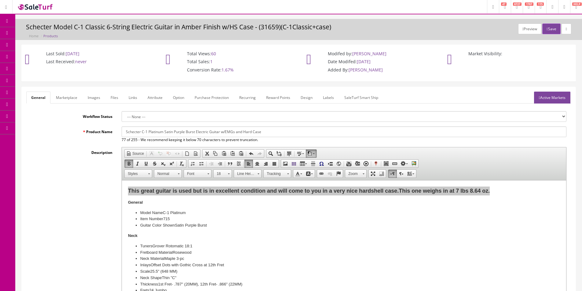
type input "18"
click at [201, 130] on input "Schecter C-1 Platinum Satin Purple Burst Electric Guitar w/EMGs and Hard Case" at bounding box center [344, 131] width 445 height 11
click at [59, 101] on link "Marketplace" at bounding box center [66, 98] width 31 height 12
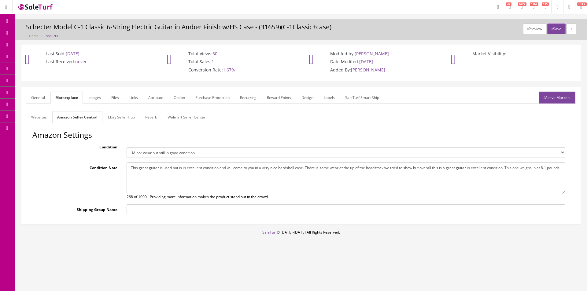
click at [73, 120] on link "Amazon Seller Central" at bounding box center [77, 117] width 50 height 12
click at [109, 119] on link "Ebay Seller Hub" at bounding box center [121, 117] width 37 height 12
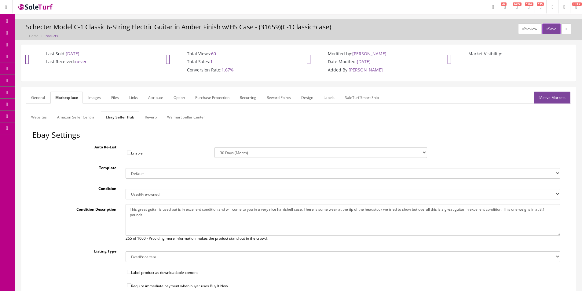
click at [149, 211] on textarea "This great guitar is used but is in excellent condition and will come to you in…" at bounding box center [343, 220] width 435 height 32
paste textarea "Schecter C-1 Platinum Satin Purple Burst Electric Guitar w/EMGs and Hard Case"
type textarea "Schecter C-1 Platinum Satin Purple Burst Electric Guitar w/EMGs and Hard Case"
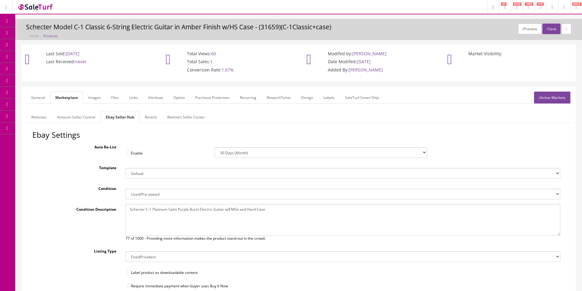
click at [158, 118] on link "Reverb" at bounding box center [151, 117] width 22 height 12
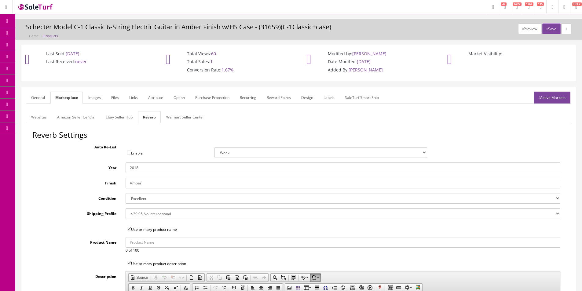
click at [144, 184] on input "Amber" at bounding box center [343, 183] width 435 height 11
type input "Purple Satin"
click at [141, 166] on input "2018" at bounding box center [343, 168] width 435 height 11
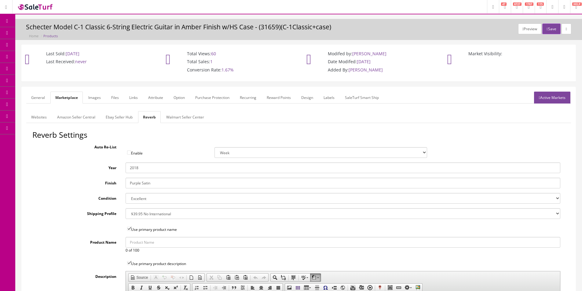
click at [141, 166] on input "2018" at bounding box center [343, 168] width 435 height 11
click at [100, 95] on link "Images" at bounding box center [94, 98] width 22 height 12
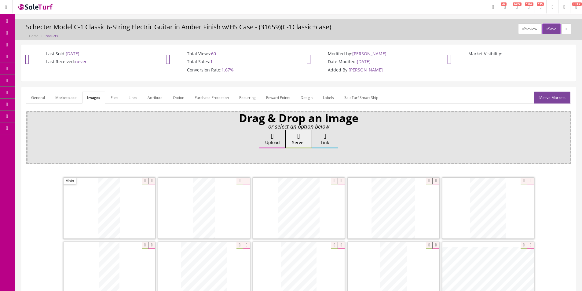
click at [154, 98] on link "Attribute" at bounding box center [155, 98] width 25 height 12
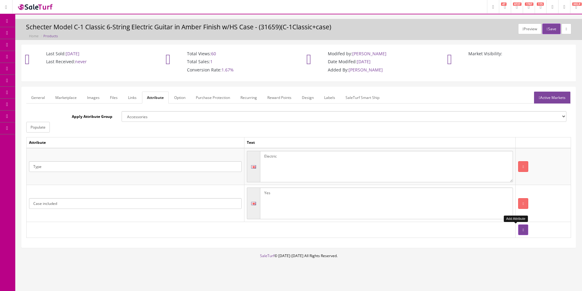
click at [518, 231] on button "button" at bounding box center [523, 230] width 10 height 11
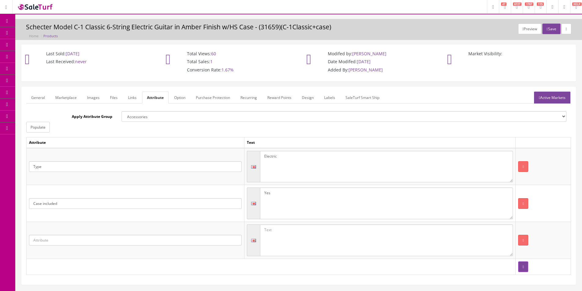
click at [177, 236] on input "text" at bounding box center [135, 240] width 213 height 11
click at [70, 260] on link "Instrument" at bounding box center [53, 258] width 48 height 7
type input "Instrument"
click at [318, 246] on textarea at bounding box center [386, 241] width 253 height 32
type textarea "Guitar"
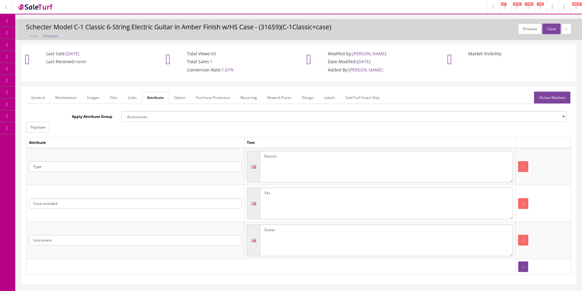
click at [552, 98] on link "Active Markets" at bounding box center [552, 98] width 36 height 12
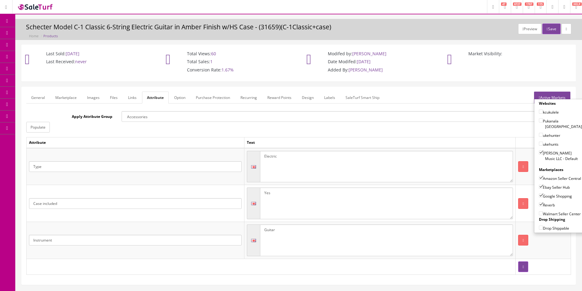
click at [35, 95] on link "General" at bounding box center [38, 98] width 24 height 12
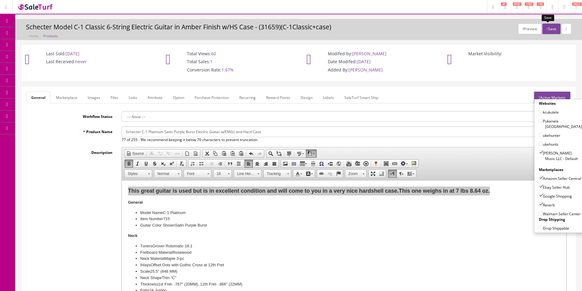
click at [547, 31] on icon "button" at bounding box center [547, 29] width 1 height 4
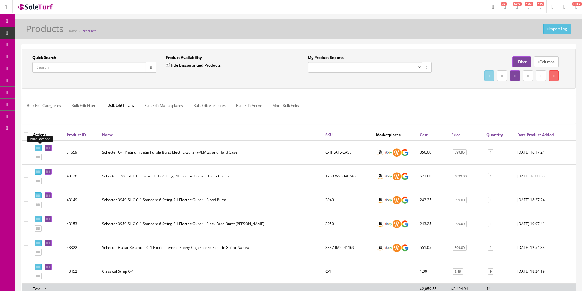
click at [40, 148] on icon at bounding box center [38, 147] width 1 height 3
click at [50, 149] on icon at bounding box center [49, 147] width 1 height 3
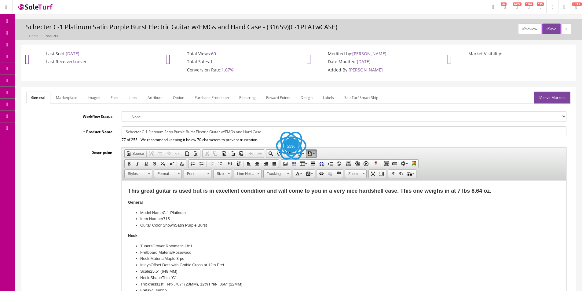
click at [334, 100] on link "Labels" at bounding box center [328, 98] width 21 height 12
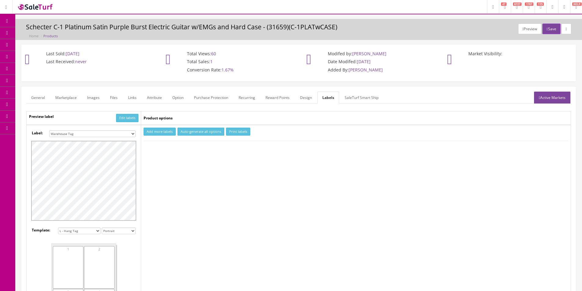
click at [119, 133] on select "Small Label 2 x 1 Label Shoe label 100 barcodes Dymo Label 2 X 1 Sticker Labels…" at bounding box center [92, 133] width 86 height 7
select select "16"
click at [49, 130] on select "Small Label 2 x 1 Label Shoe label 100 barcodes Dymo Label 2 X 1 Sticker Labels…" at bounding box center [92, 133] width 86 height 7
click at [162, 132] on button "Add more labels" at bounding box center [160, 132] width 32 height 8
click at [157, 149] on input "number" at bounding box center [159, 150] width 31 height 7
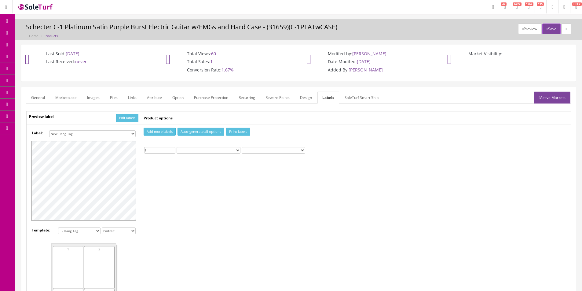
type input "1"
click at [232, 134] on button "Print labels" at bounding box center [238, 132] width 24 height 8
click at [30, 31] on link "Products" at bounding box center [47, 33] width 64 height 12
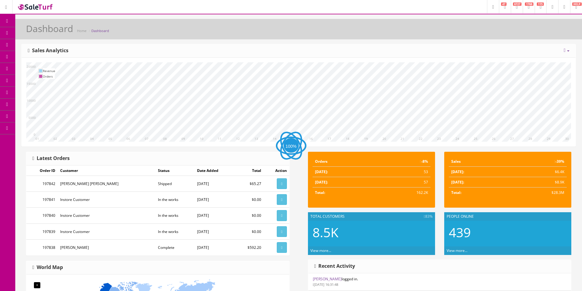
click at [29, 33] on link "Products" at bounding box center [47, 33] width 64 height 12
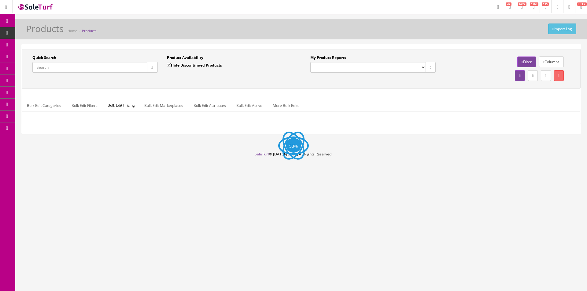
click at [92, 67] on input "Quick Search" at bounding box center [89, 67] width 115 height 11
paste input "220408374"
type input "220408374"
click at [153, 67] on icon "button" at bounding box center [152, 68] width 2 height 4
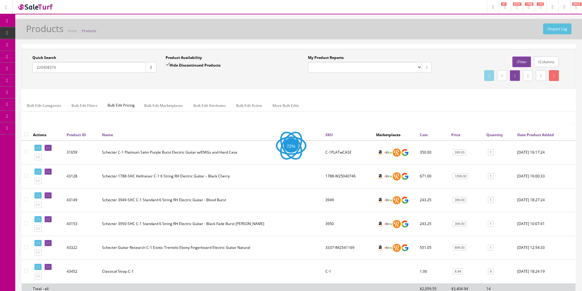
drag, startPoint x: 152, startPoint y: 67, endPoint x: 177, endPoint y: 77, distance: 27.0
click at [152, 68] on button "button" at bounding box center [151, 67] width 11 height 11
click at [179, 78] on div "Quick Search 220408374 Date From Product Availability Hide Discontinued Product…" at bounding box center [298, 68] width 551 height 27
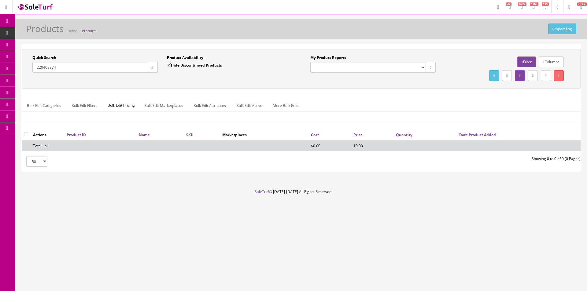
click at [173, 65] on label "Hide Discontinued Products" at bounding box center [194, 65] width 55 height 6
click at [178, 75] on div "Product Availability Hide Discontinued Products Date To" at bounding box center [229, 66] width 134 height 22
click at [167, 65] on input "Hide Discontinued Products" at bounding box center [169, 65] width 4 height 4
checkbox input "false"
click at [174, 78] on div "Quick Search 220408374 Date From Product Availability Hide Discontinued Product…" at bounding box center [300, 68] width 555 height 27
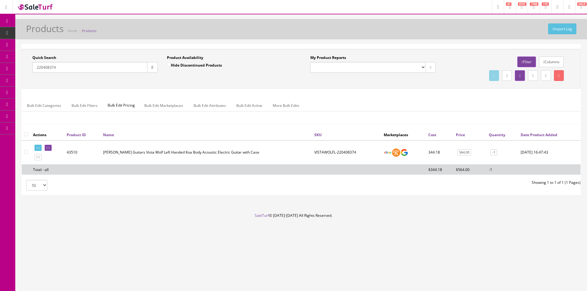
drag, startPoint x: 380, startPoint y: 282, endPoint x: 451, endPoint y: 169, distance: 133.2
click at [380, 282] on div "Research Trends Trending on Ebay Google Trends Amazon Insights (Login Before Cl…" at bounding box center [293, 145] width 587 height 291
